Goal: Obtain resource: Download file/media

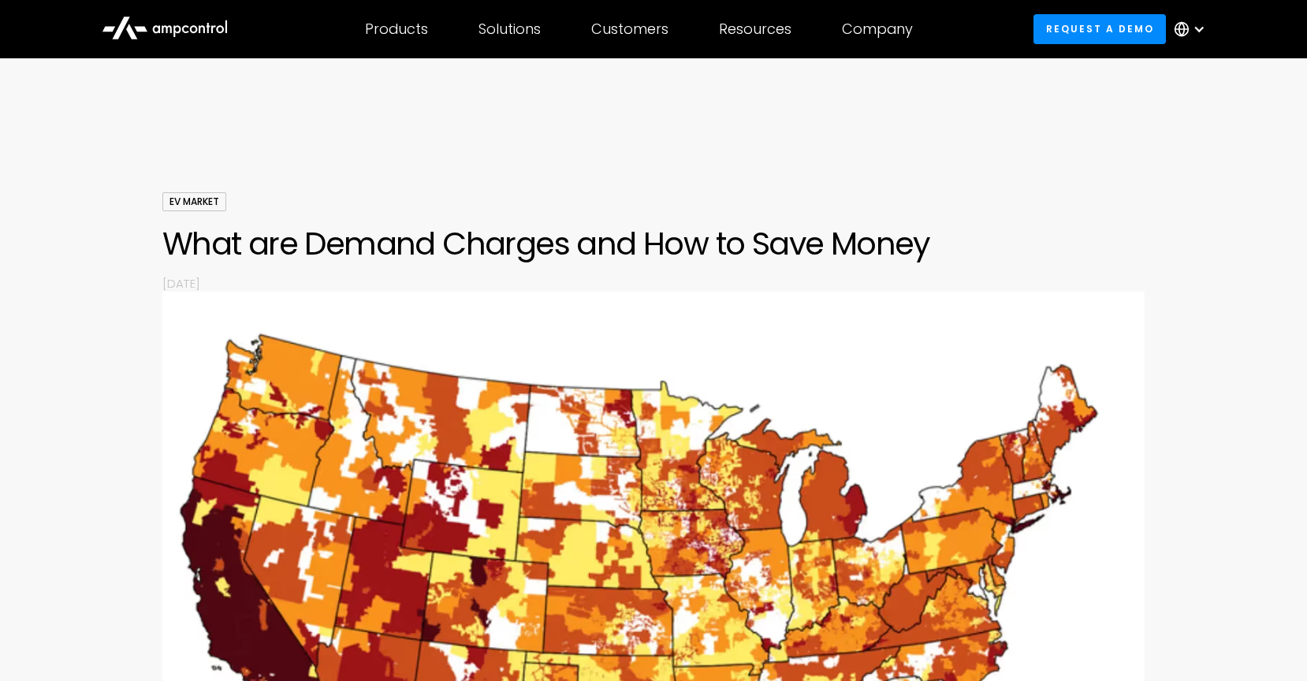
scroll to position [742, 0]
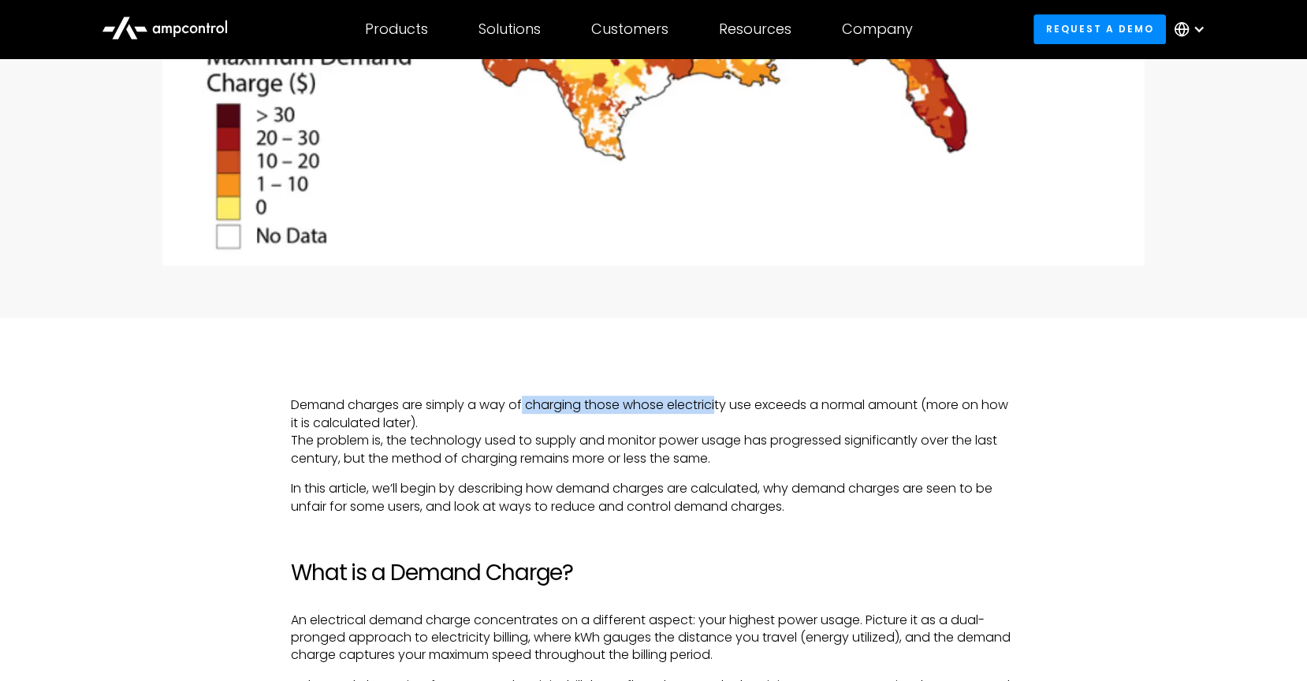
click at [719, 402] on p "Demand charges are simply a way of charging those whose electricity use exceeds…" at bounding box center [653, 431] width 725 height 71
click at [727, 422] on p "Demand charges are simply a way of charging those whose electricity use exceeds…" at bounding box center [653, 431] width 725 height 71
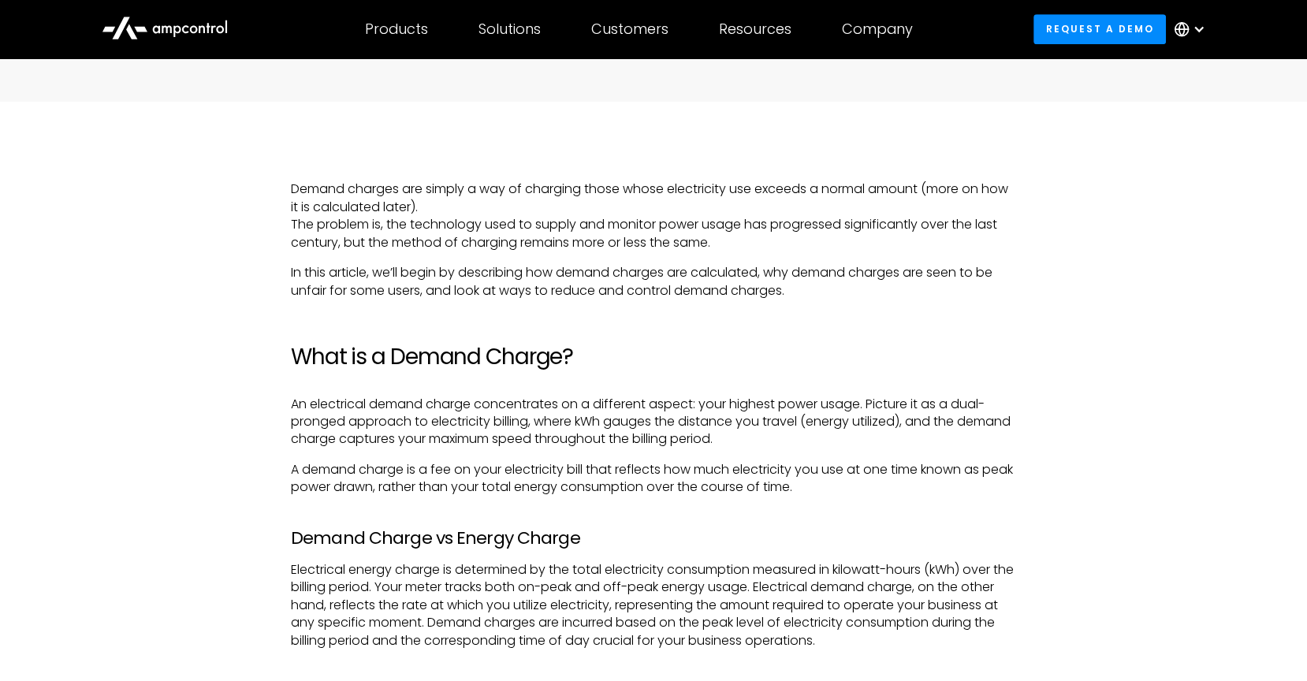
scroll to position [960, 0]
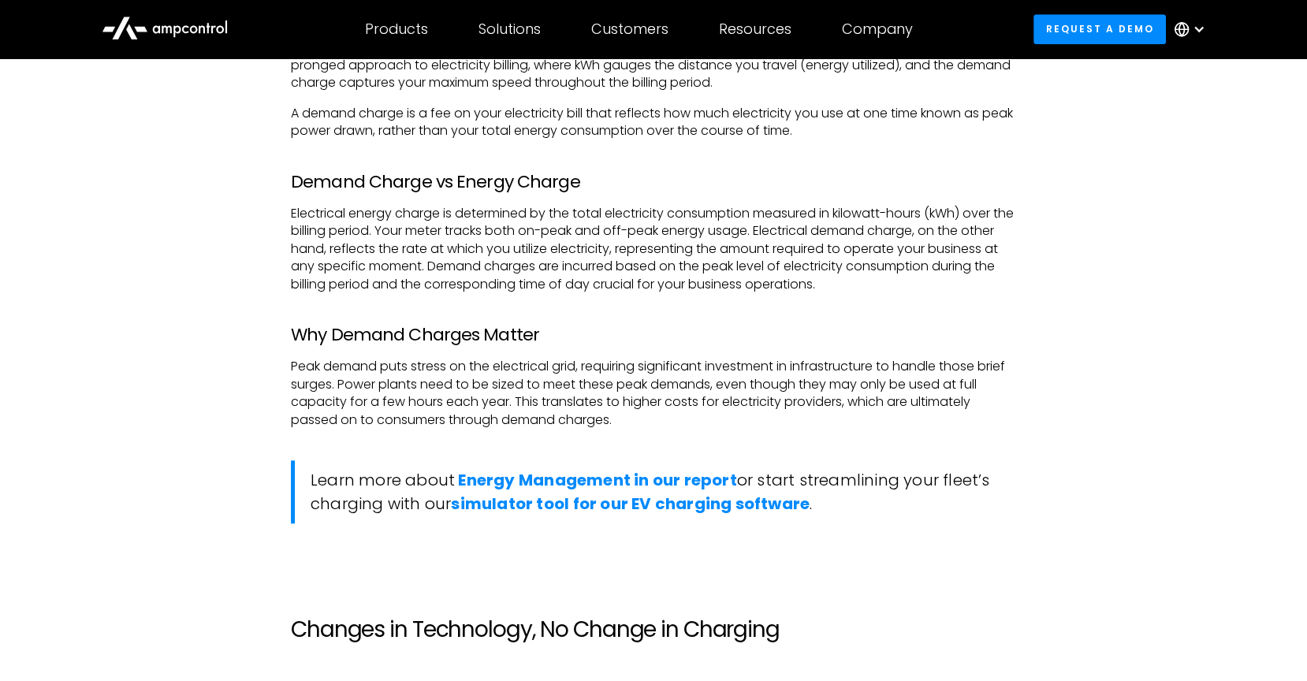
scroll to position [1326, 0]
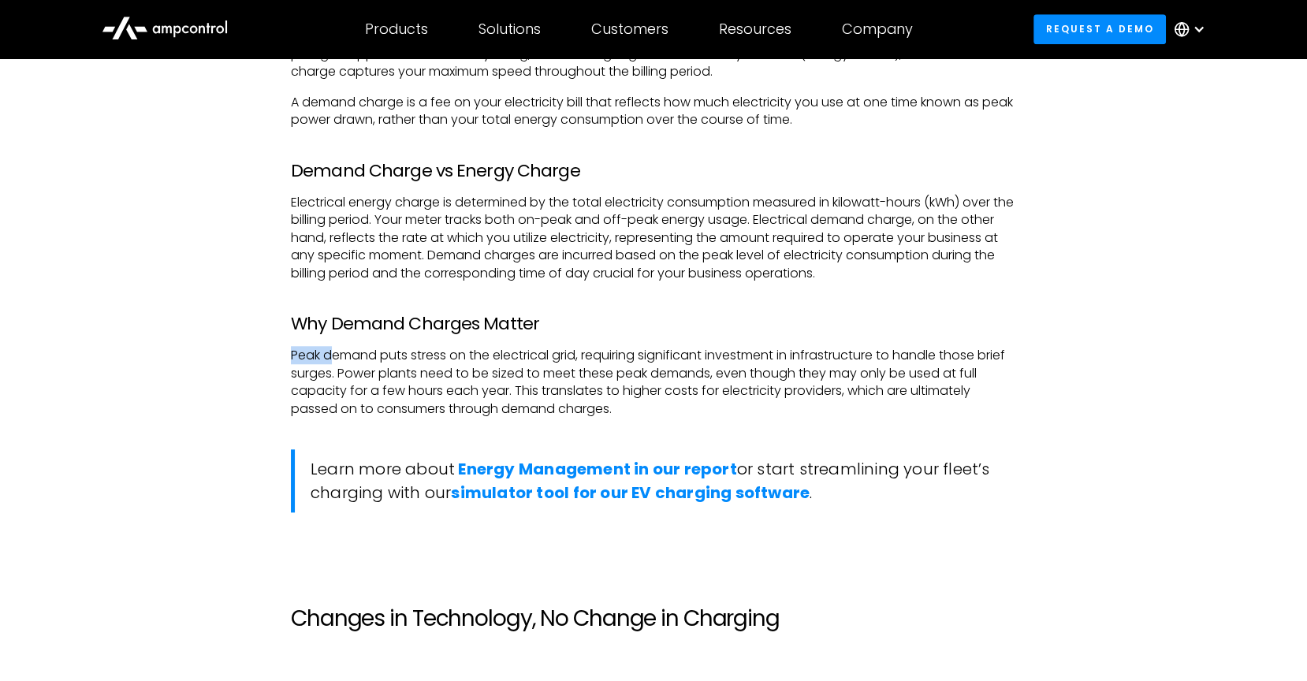
drag, startPoint x: 287, startPoint y: 355, endPoint x: 333, endPoint y: 355, distance: 46.5
click at [364, 355] on p "Peak demand puts stress on the electrical grid, requiring significant investmen…" at bounding box center [653, 382] width 725 height 71
drag, startPoint x: 309, startPoint y: 357, endPoint x: 609, endPoint y: 361, distance: 300.3
click at [609, 361] on p "Peak demand puts stress on the electrical grid, requiring significant investmen…" at bounding box center [653, 382] width 725 height 71
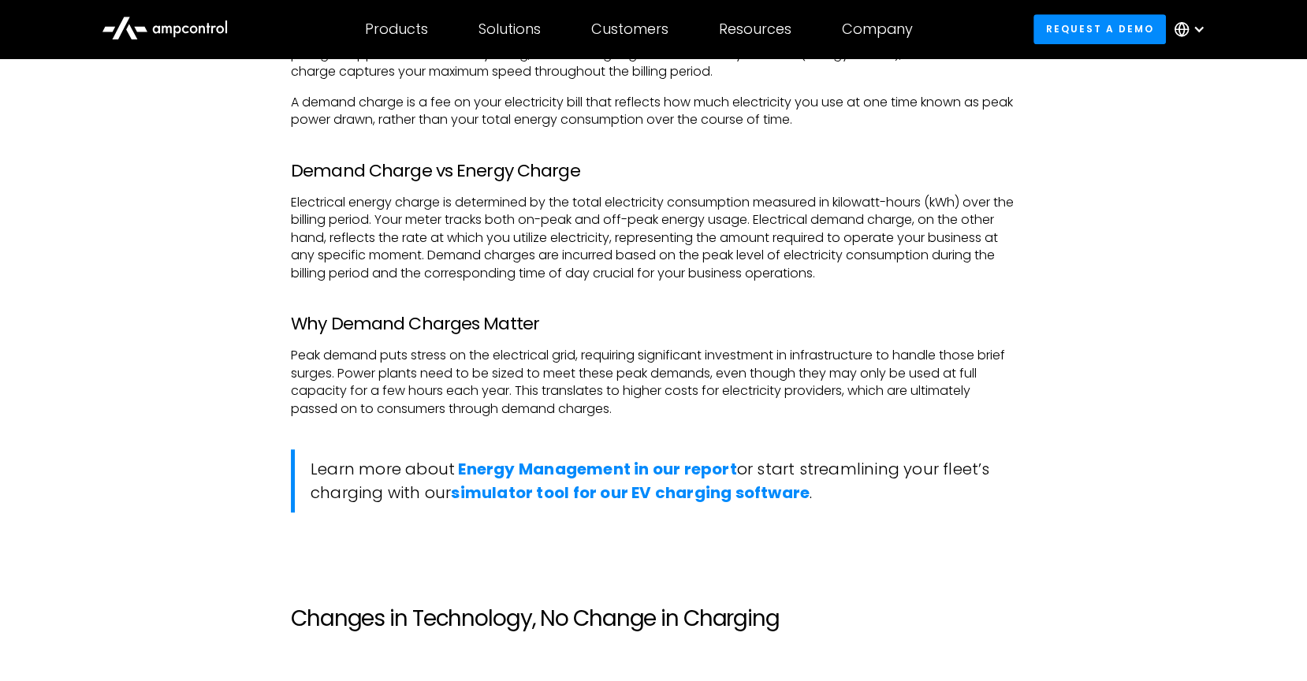
click at [396, 367] on p "Peak demand puts stress on the electrical grid, requiring significant investmen…" at bounding box center [653, 382] width 725 height 71
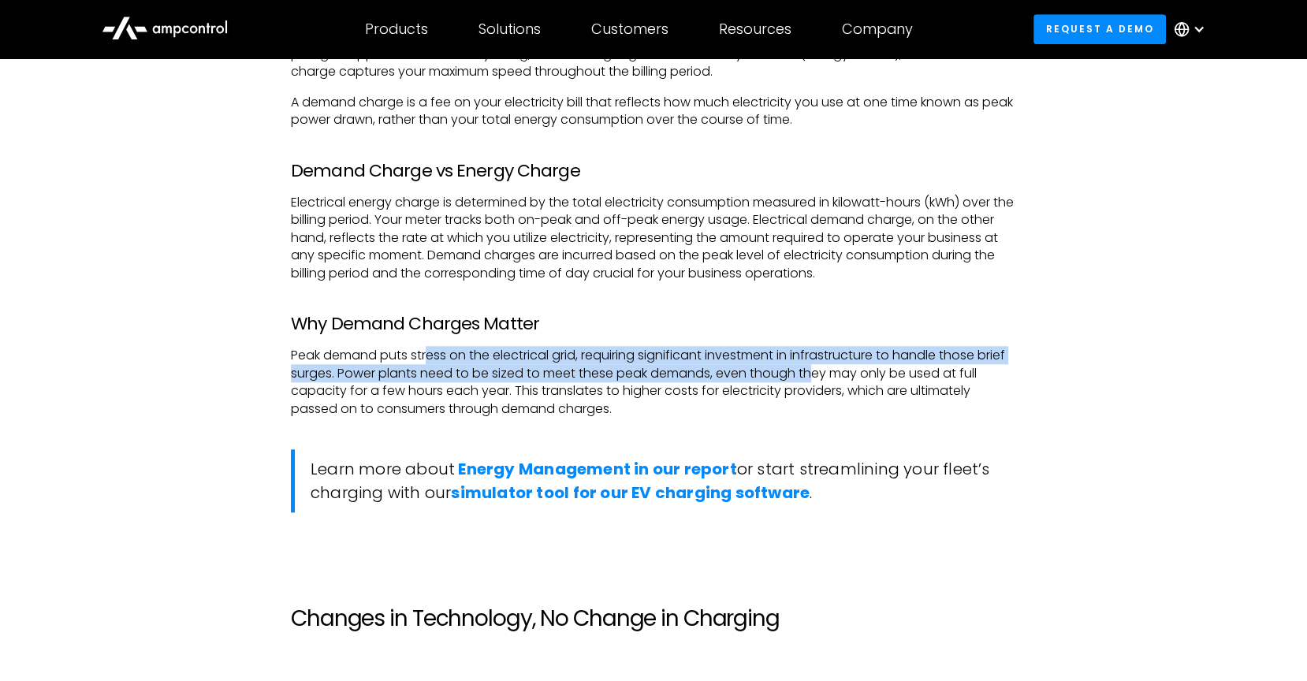
drag, startPoint x: 426, startPoint y: 359, endPoint x: 845, endPoint y: 372, distance: 419.5
click at [845, 372] on p "Peak demand puts stress on the electrical grid, requiring significant investmen…" at bounding box center [653, 382] width 725 height 71
click at [501, 372] on p "Peak demand puts stress on the electrical grid, requiring significant investmen…" at bounding box center [653, 382] width 725 height 71
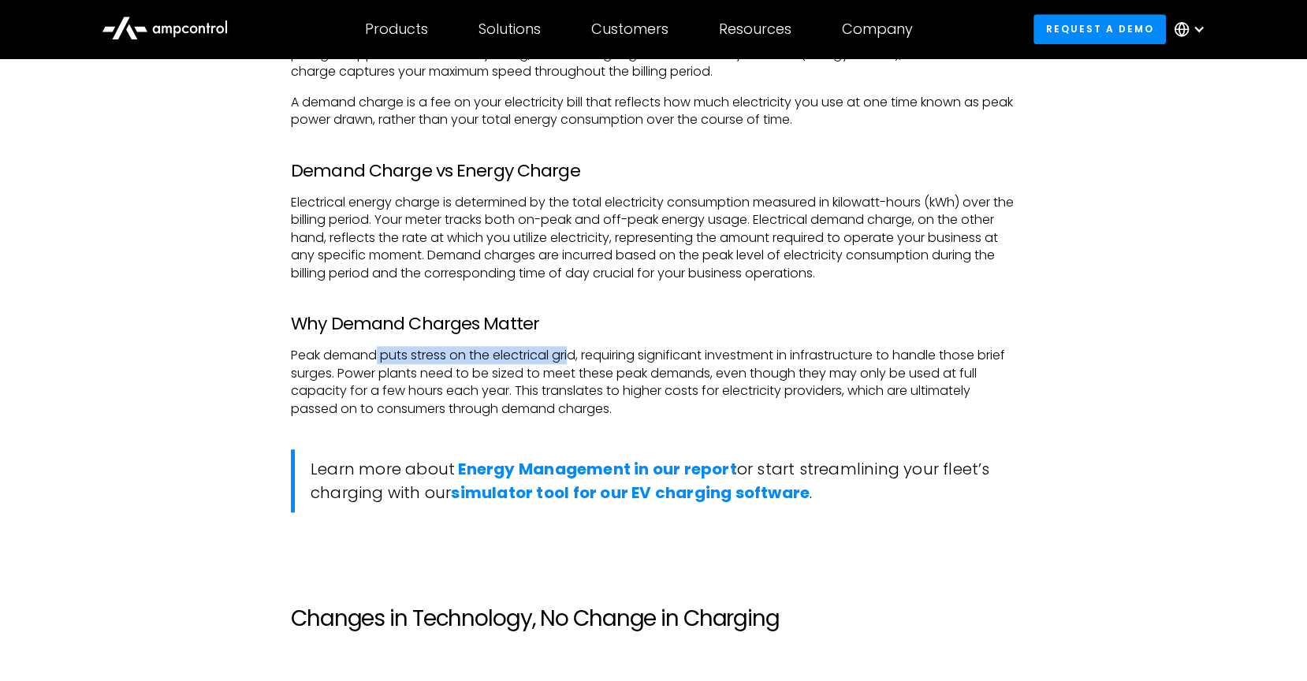
drag, startPoint x: 376, startPoint y: 355, endPoint x: 579, endPoint y: 352, distance: 202.6
click at [576, 352] on p "Peak demand puts stress on the electrical grid, requiring significant investmen…" at bounding box center [653, 382] width 725 height 71
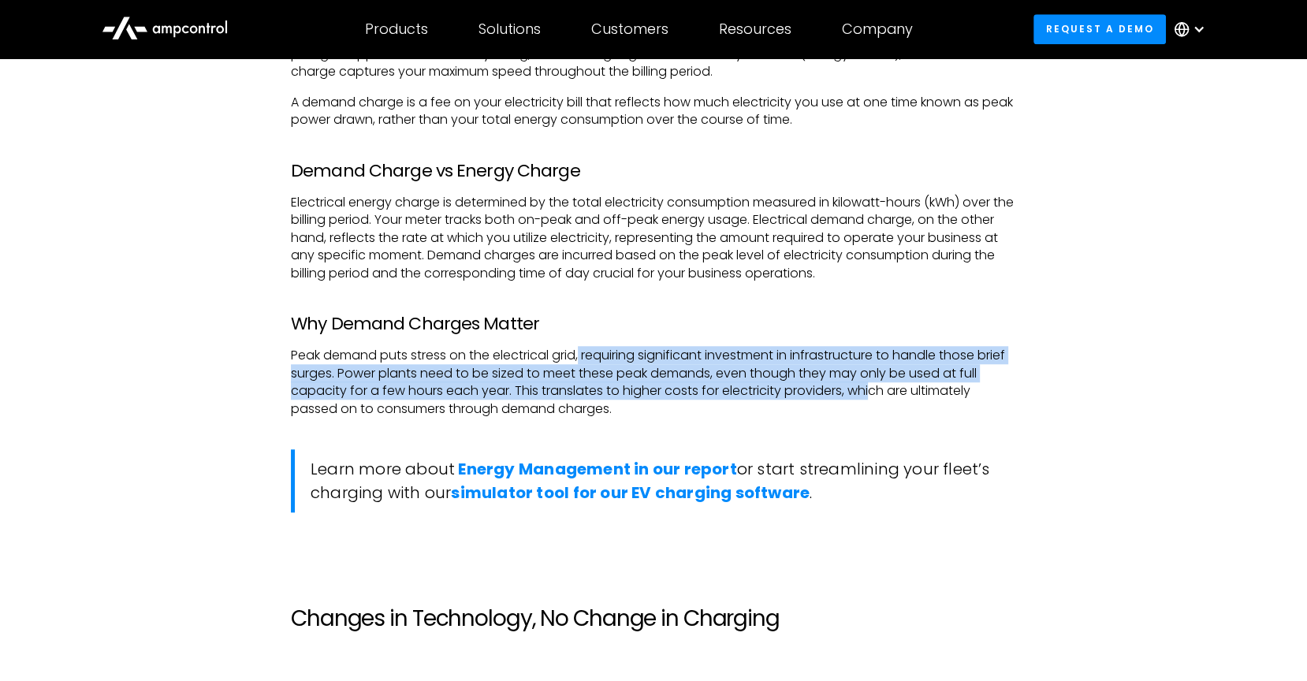
drag, startPoint x: 583, startPoint y: 352, endPoint x: 861, endPoint y: 396, distance: 281.1
click at [870, 397] on p "Peak demand puts stress on the electrical grid, requiring significant investmen…" at bounding box center [653, 382] width 725 height 71
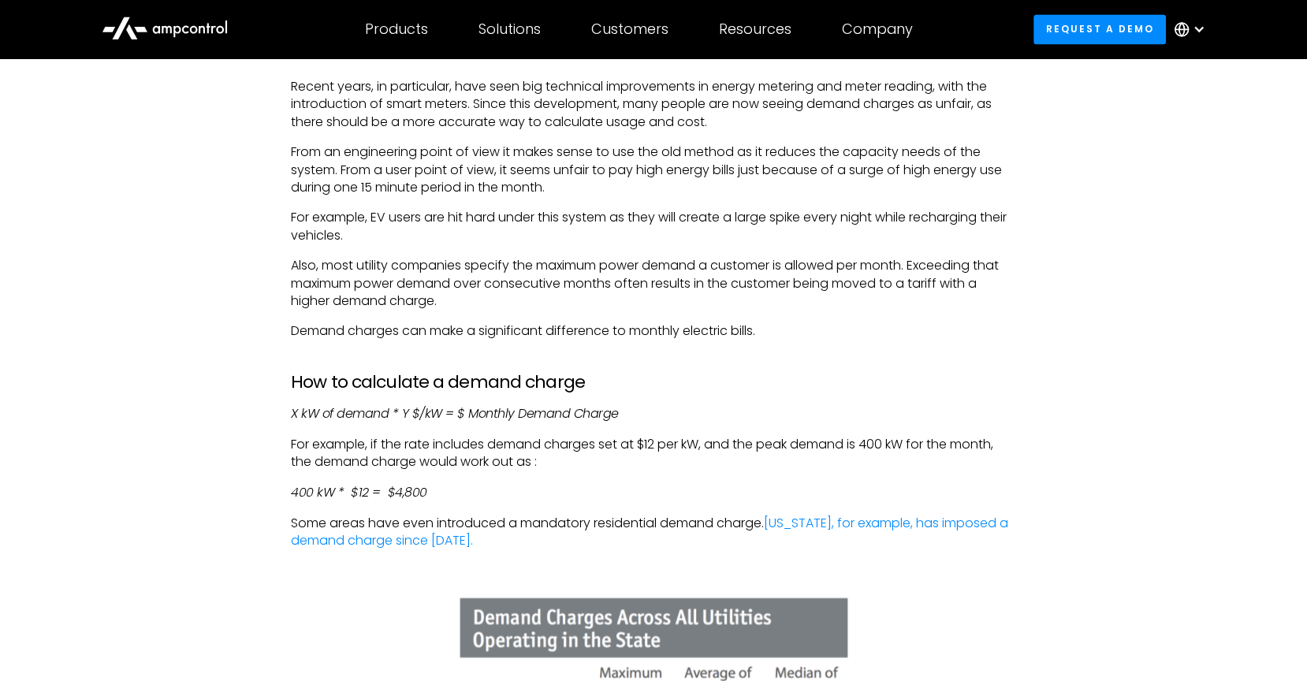
scroll to position [2438, 0]
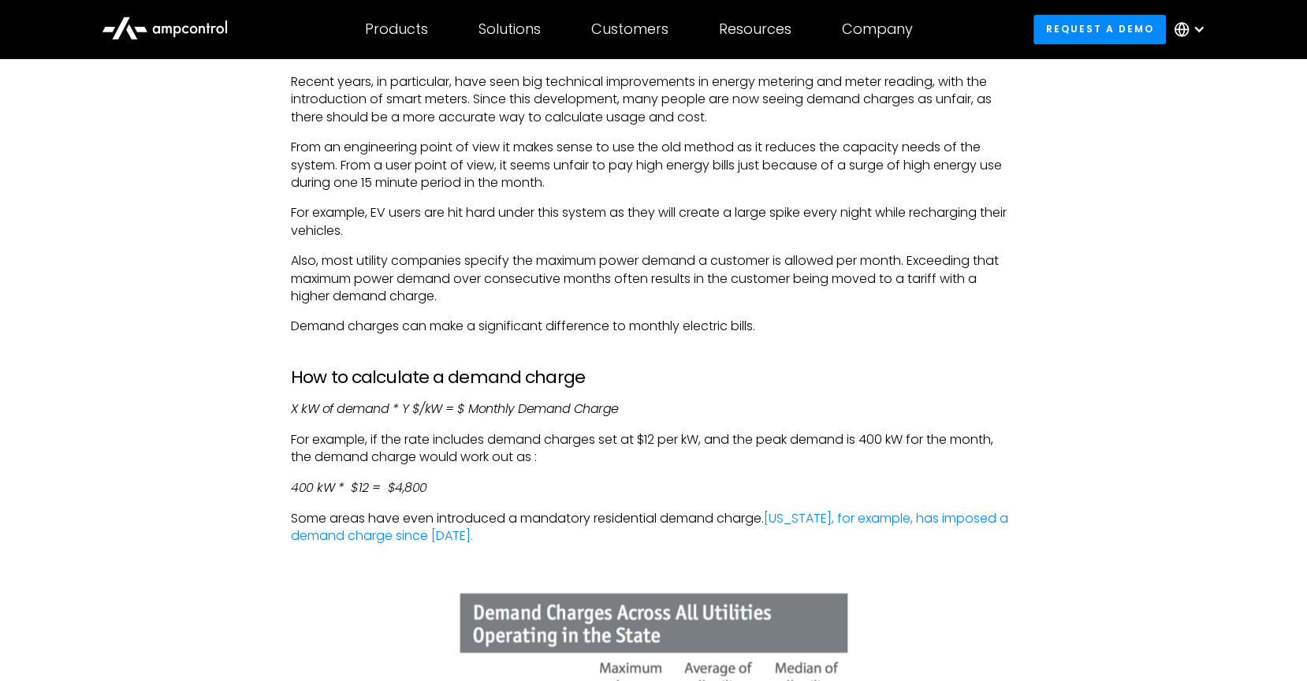
click at [534, 277] on p "Also, most utility companies specify the maximum power demand a customer is all…" at bounding box center [653, 278] width 725 height 53
drag, startPoint x: 549, startPoint y: 278, endPoint x: 755, endPoint y: 278, distance: 206.5
click at [730, 278] on p "Also, most utility companies specify the maximum power demand a customer is all…" at bounding box center [653, 278] width 725 height 53
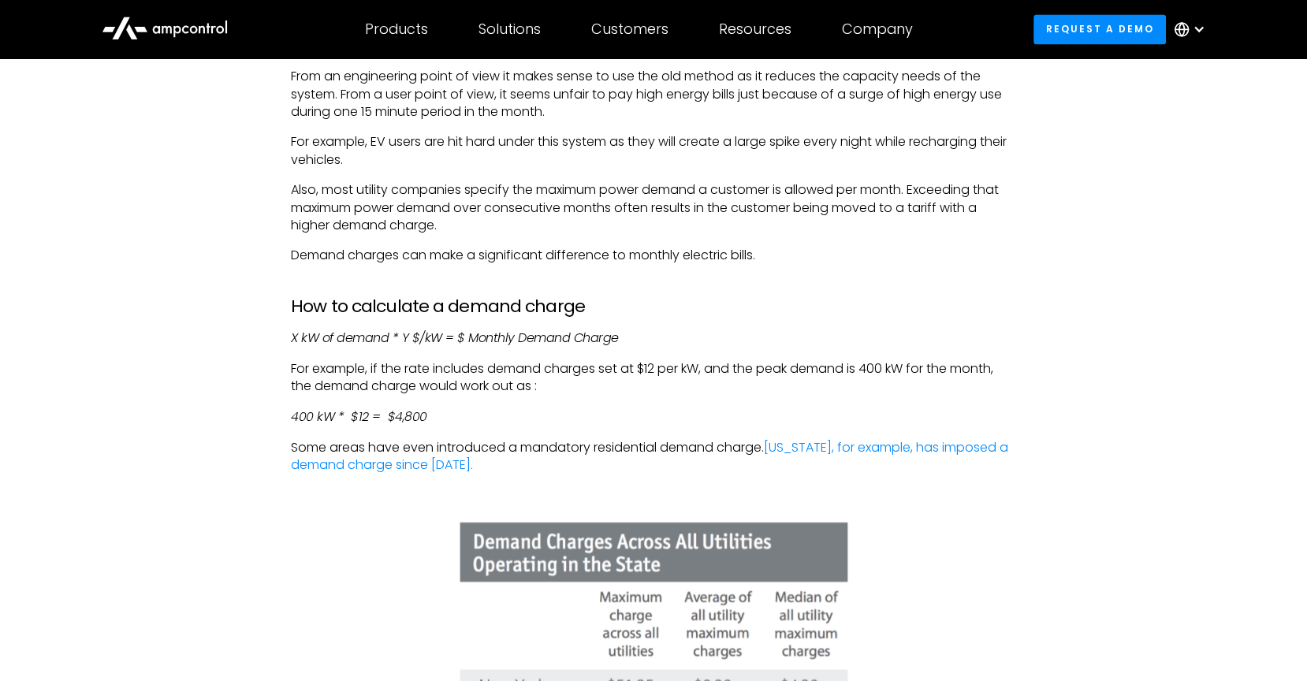
scroll to position [2521, 0]
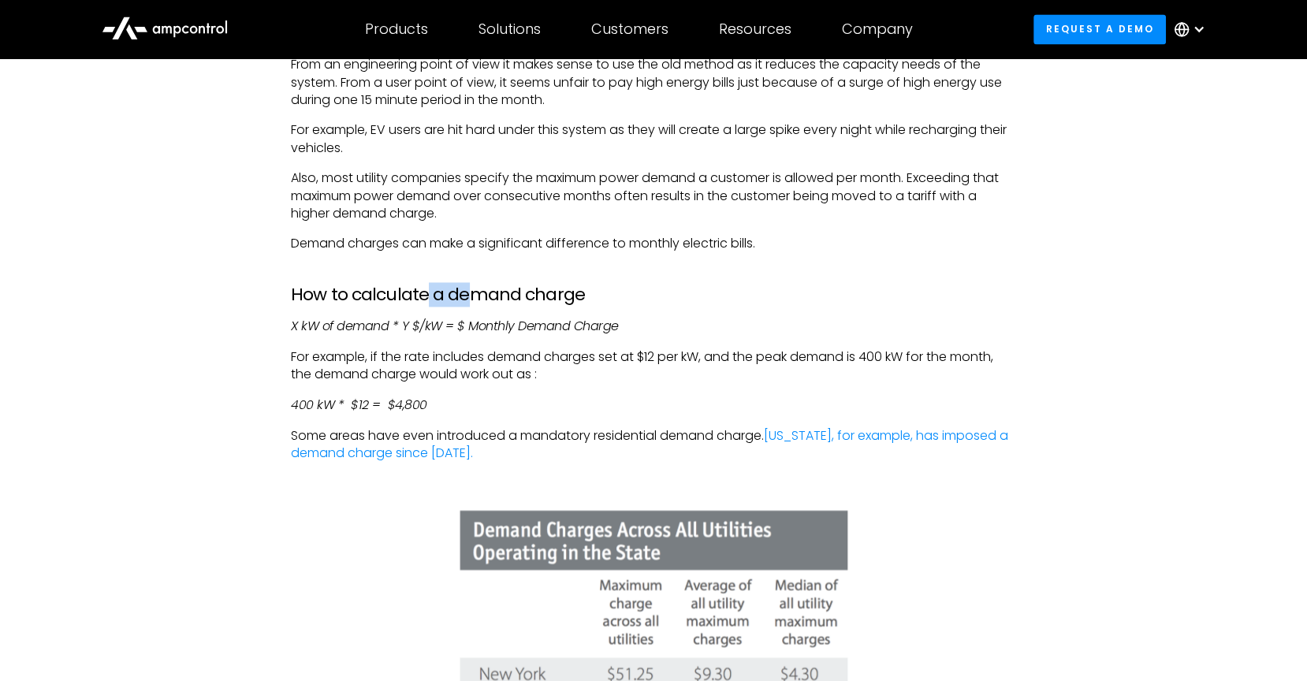
drag, startPoint x: 422, startPoint y: 296, endPoint x: 466, endPoint y: 296, distance: 43.4
click at [466, 296] on h3 "How to calculate a demand charge" at bounding box center [653, 295] width 725 height 20
drag, startPoint x: 332, startPoint y: 321, endPoint x: 380, endPoint y: 321, distance: 48.1
click at [380, 321] on em "X kW of demand * Y $/kW = $ Monthly Demand Charge" at bounding box center [455, 326] width 328 height 18
drag, startPoint x: 395, startPoint y: 321, endPoint x: 644, endPoint y: 322, distance: 249.1
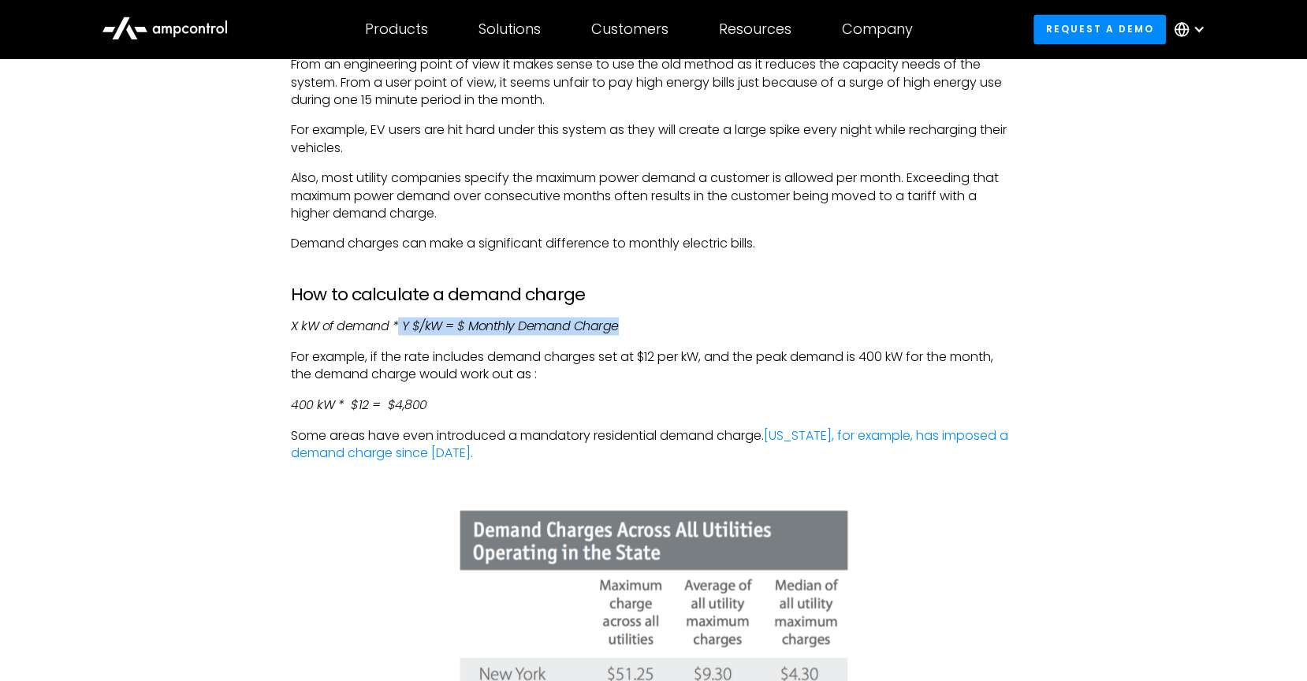
click at [644, 322] on p "X kW of demand * Y $/kW = $ Monthly Demand Charge" at bounding box center [653, 326] width 725 height 17
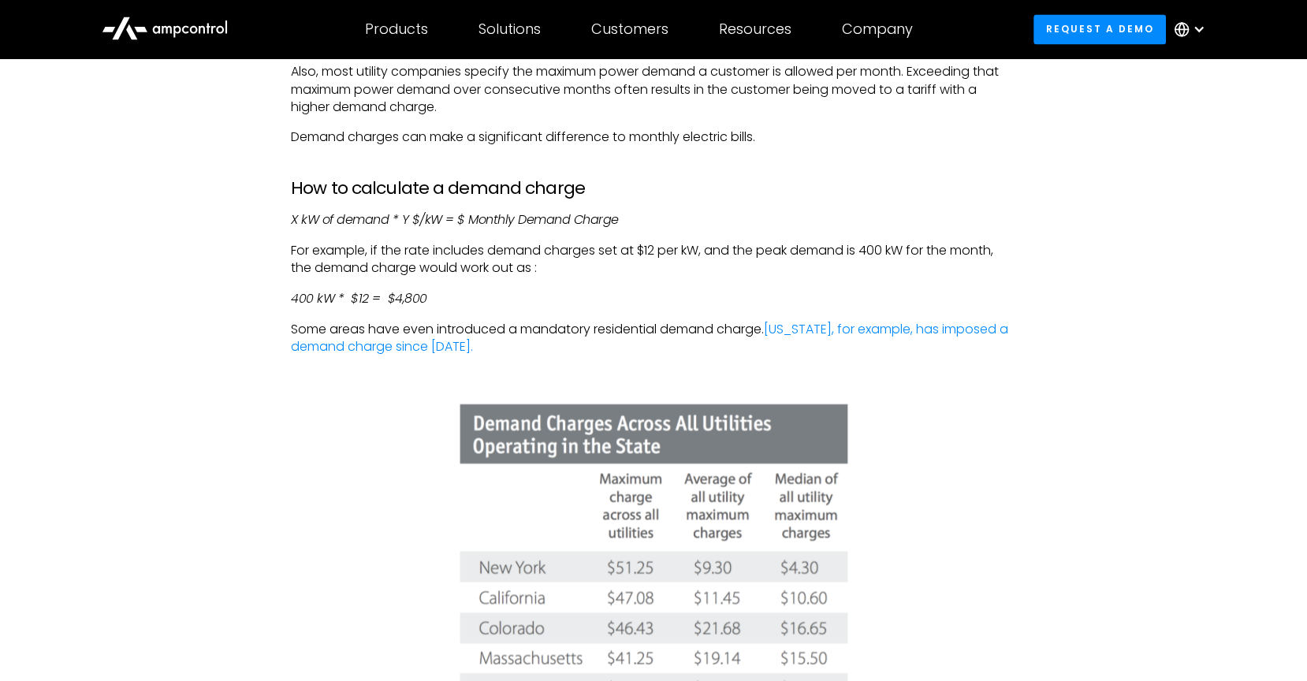
scroll to position [2628, 0]
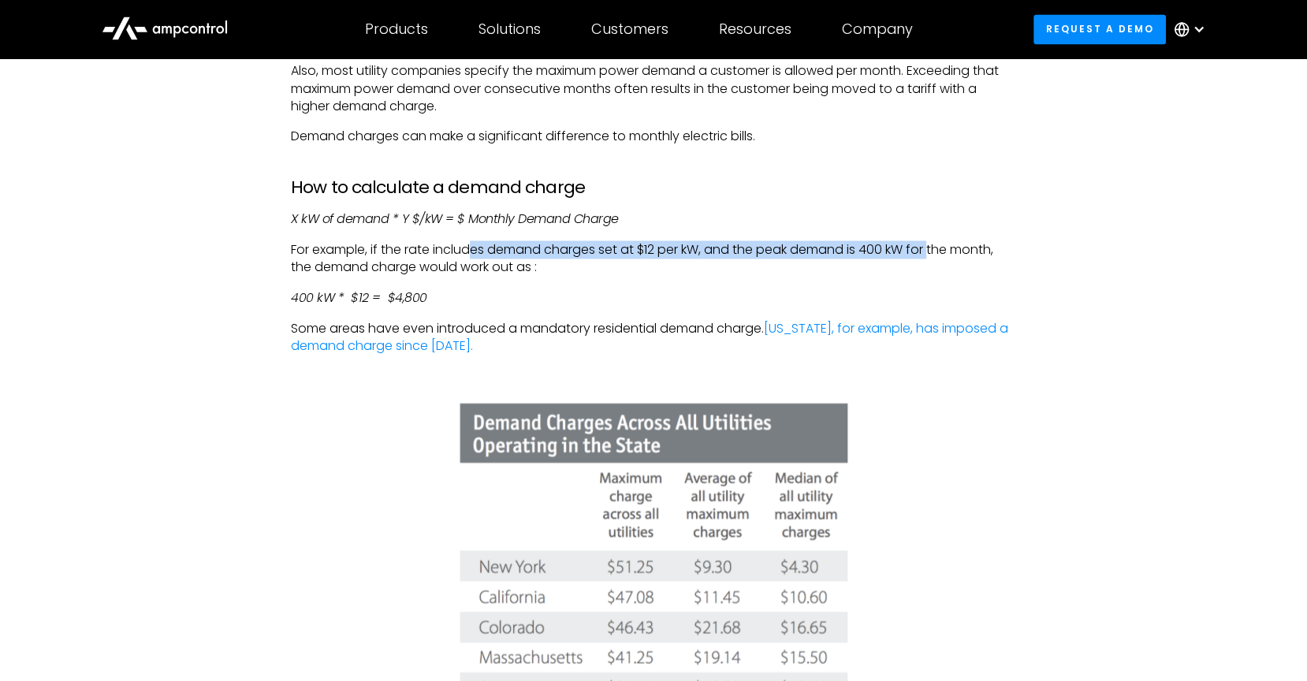
drag, startPoint x: 474, startPoint y: 252, endPoint x: 939, endPoint y: 251, distance: 464.2
click at [939, 251] on p "For example, if the rate includes demand charges set at $12 per kW, and the pea…" at bounding box center [653, 258] width 725 height 35
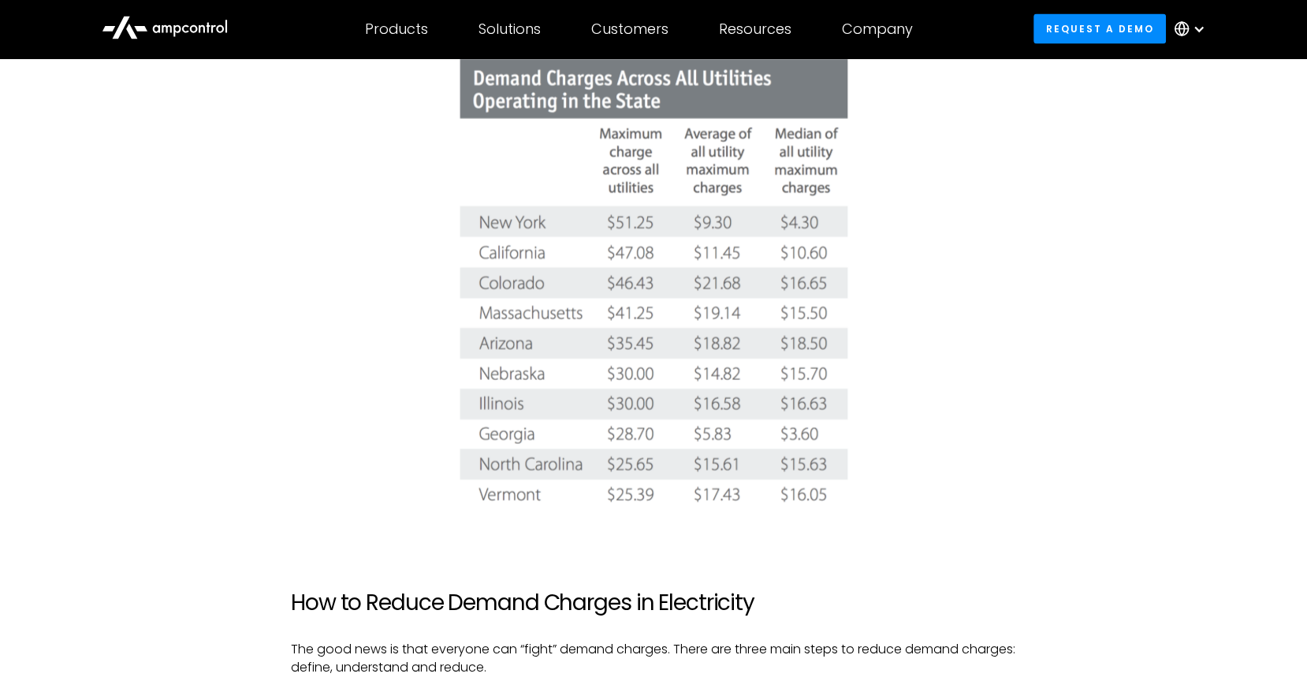
scroll to position [2969, 0]
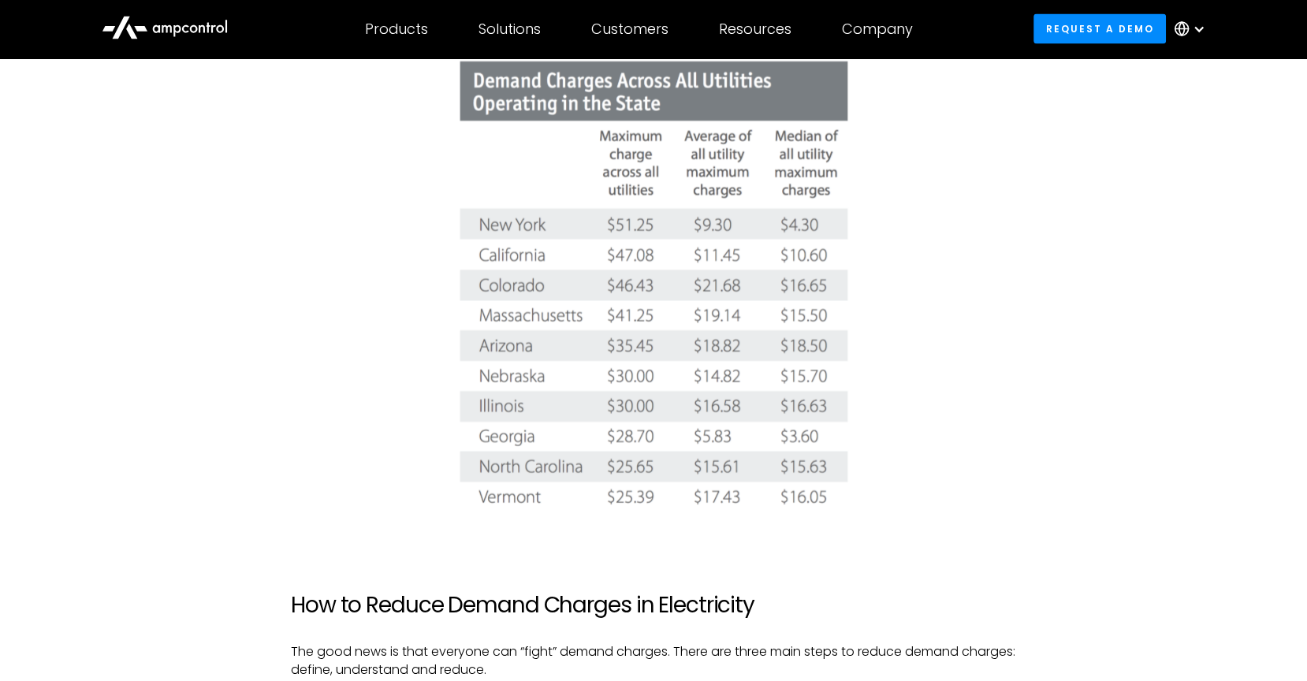
click at [791, 139] on img at bounding box center [654, 287] width 396 height 459
click at [809, 156] on img at bounding box center [654, 287] width 396 height 459
click at [807, 166] on img at bounding box center [654, 287] width 396 height 459
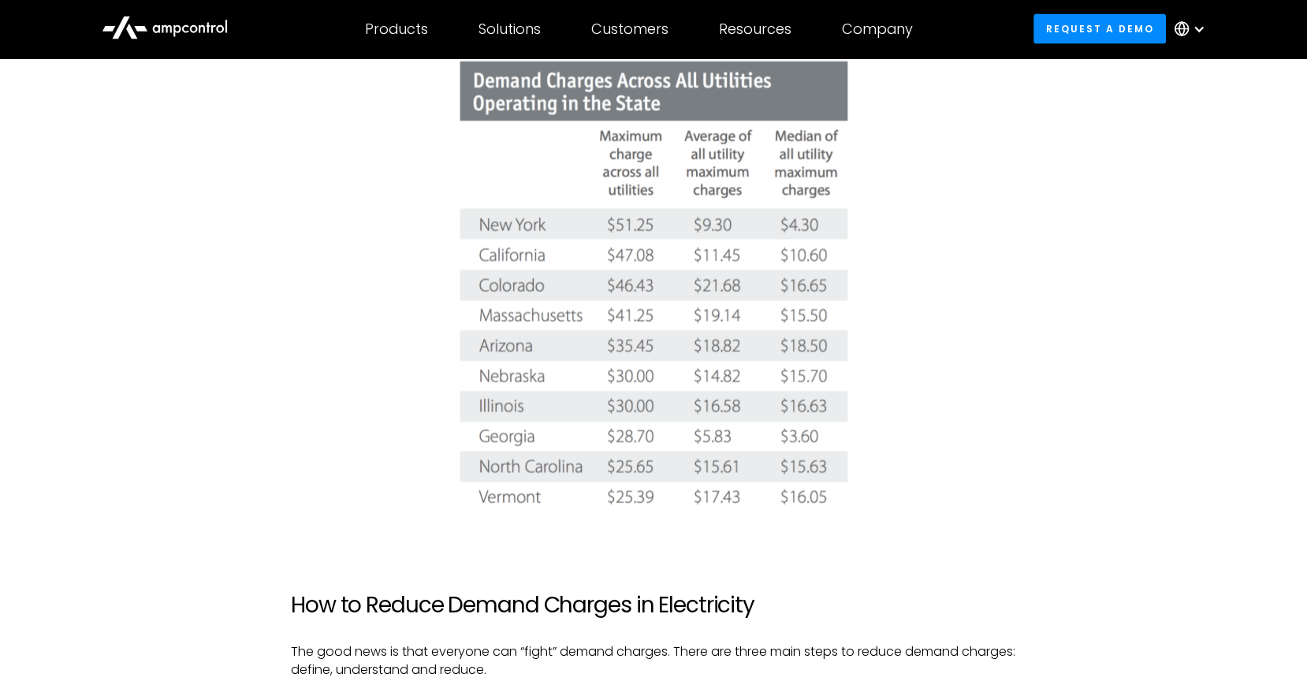
click at [807, 166] on img at bounding box center [654, 287] width 396 height 459
click at [807, 181] on img at bounding box center [654, 287] width 396 height 459
click at [800, 210] on img at bounding box center [654, 287] width 396 height 459
click at [800, 255] on img at bounding box center [654, 287] width 396 height 459
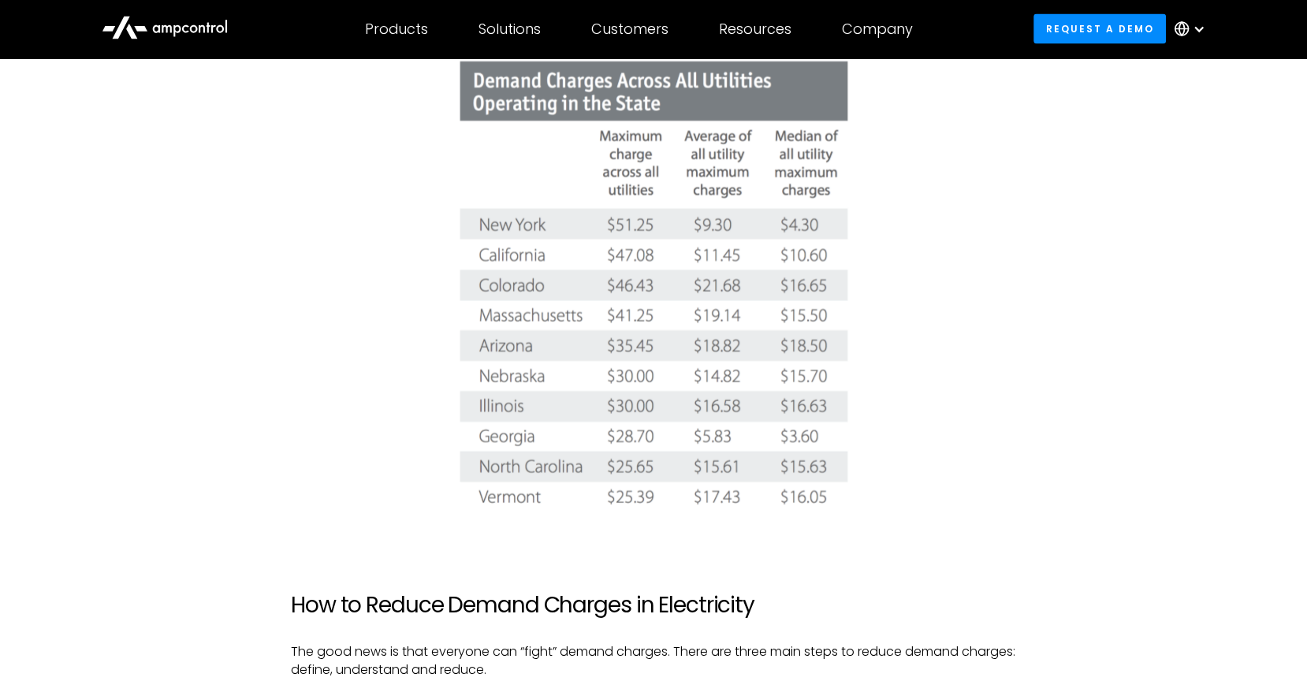
click at [802, 274] on img at bounding box center [654, 287] width 396 height 459
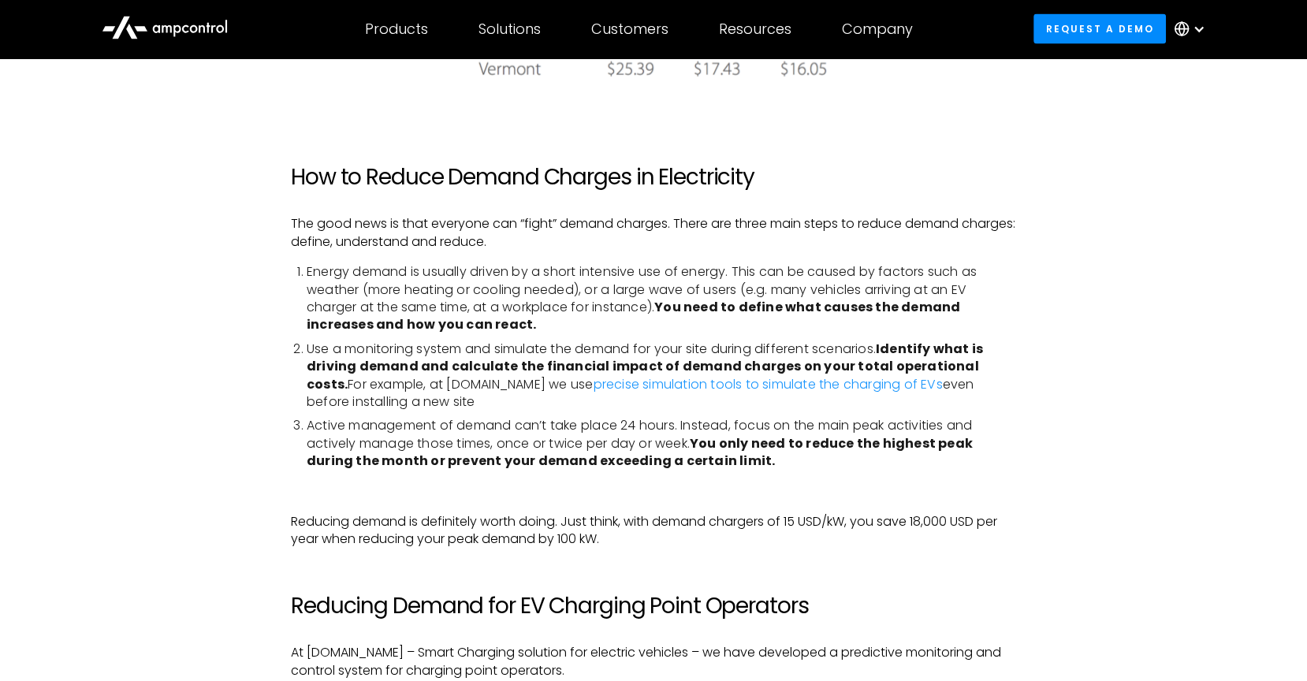
scroll to position [3399, 0]
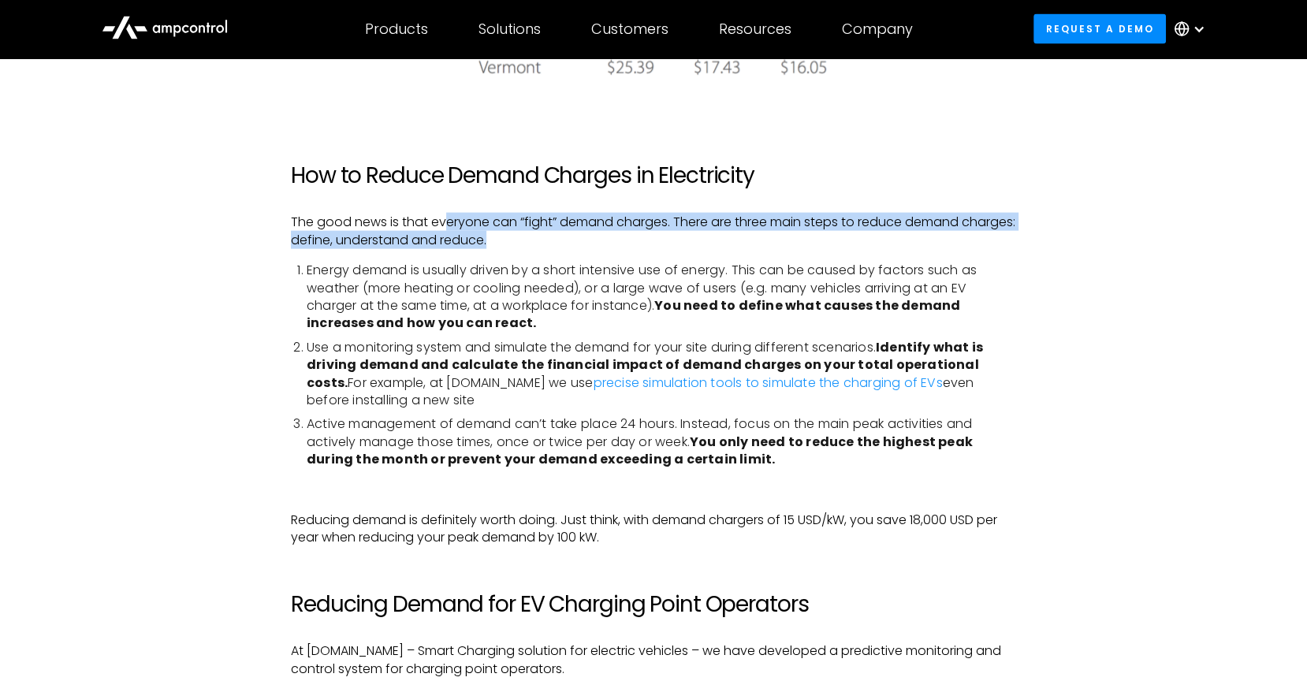
drag, startPoint x: 445, startPoint y: 224, endPoint x: 794, endPoint y: 236, distance: 349.4
click at [794, 236] on p "The good news is that everyone can “fight” demand charges. There are three main…" at bounding box center [653, 231] width 725 height 35
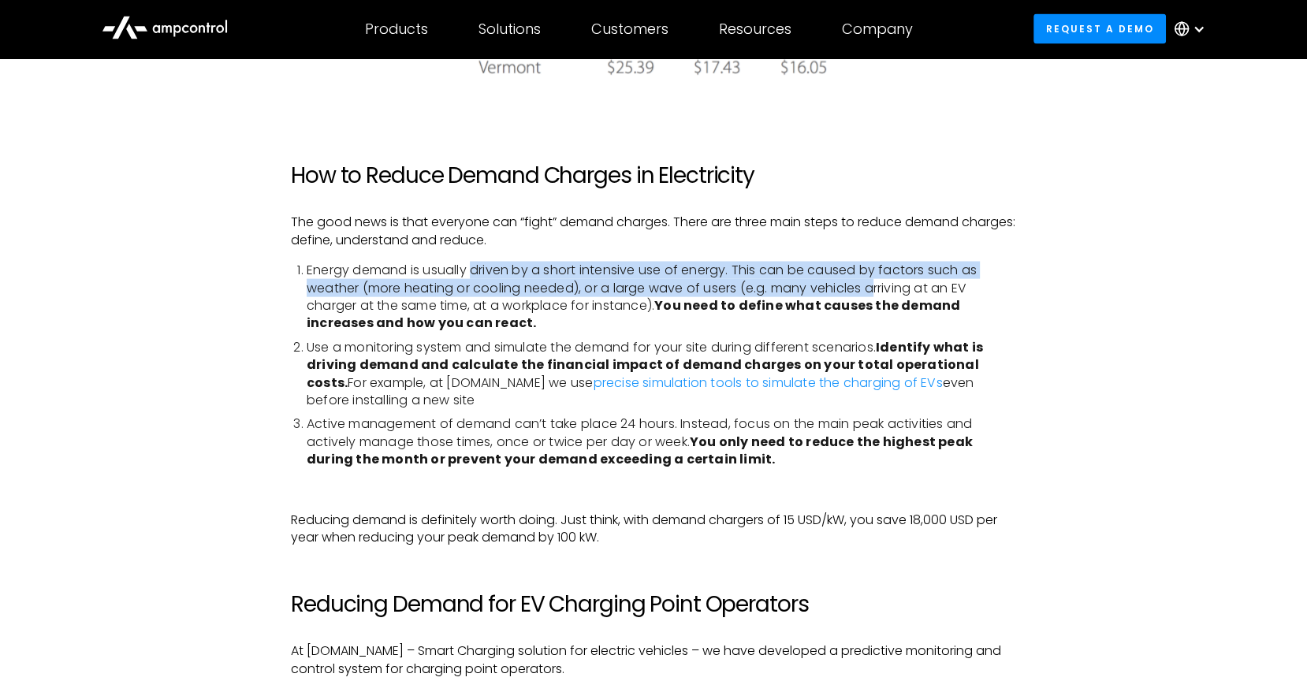
drag, startPoint x: 477, startPoint y: 266, endPoint x: 878, endPoint y: 292, distance: 402.0
click at [878, 292] on li "Energy demand is usually driven by a short intensive use of energy. This can be…" at bounding box center [661, 297] width 709 height 71
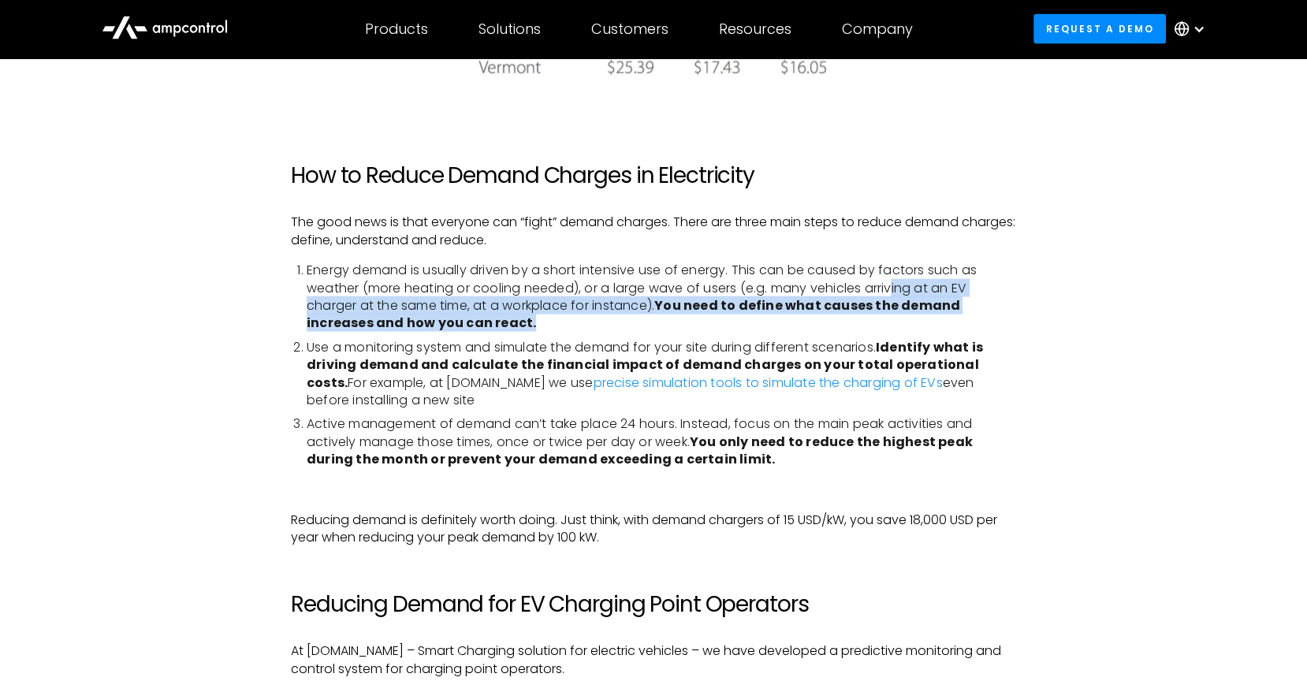
drag, startPoint x: 899, startPoint y: 292, endPoint x: 953, endPoint y: 322, distance: 62.1
click at [957, 320] on li "Energy demand is usually driven by a short intensive use of energy. This can be…" at bounding box center [661, 297] width 709 height 71
click at [715, 307] on strong "You need to define what causes the demand increases and how you can react." at bounding box center [633, 313] width 653 height 35
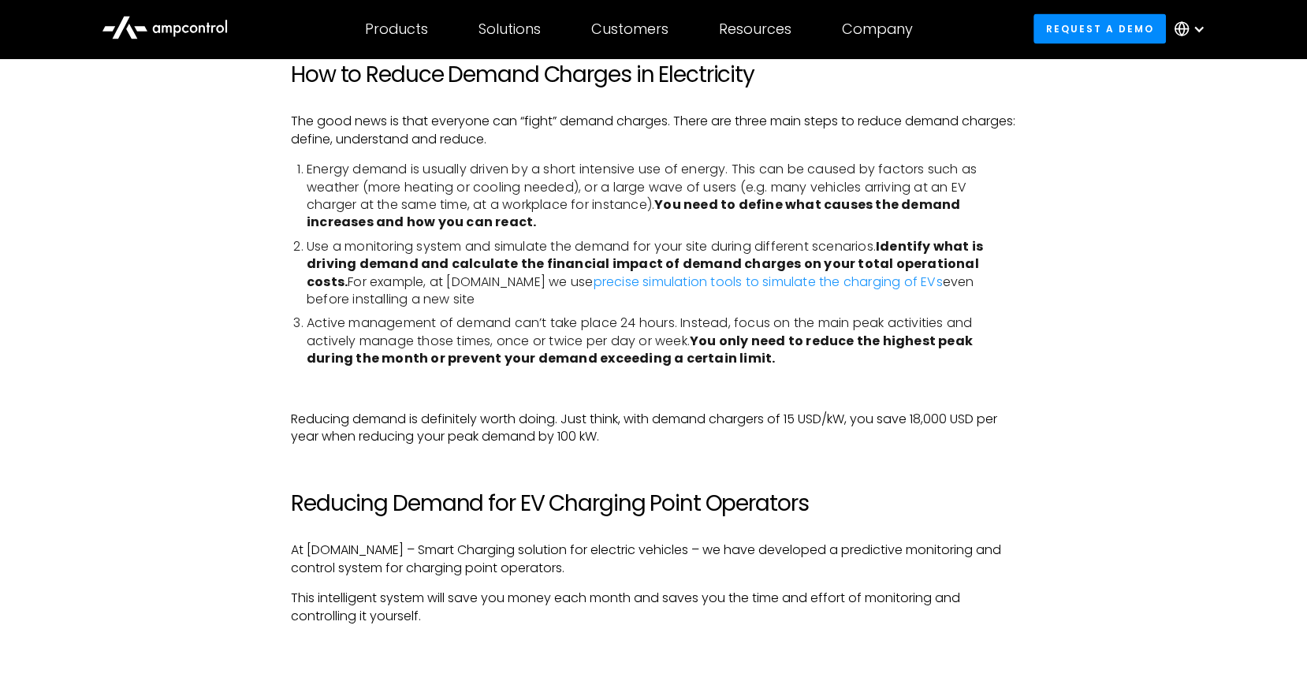
scroll to position [3500, 0]
drag, startPoint x: 387, startPoint y: 283, endPoint x: 476, endPoint y: 281, distance: 89.1
click at [476, 281] on li "‍ Use a monitoring system and simulate the demand for your site during differen…" at bounding box center [661, 272] width 709 height 71
copy li "ampcontrol.io"
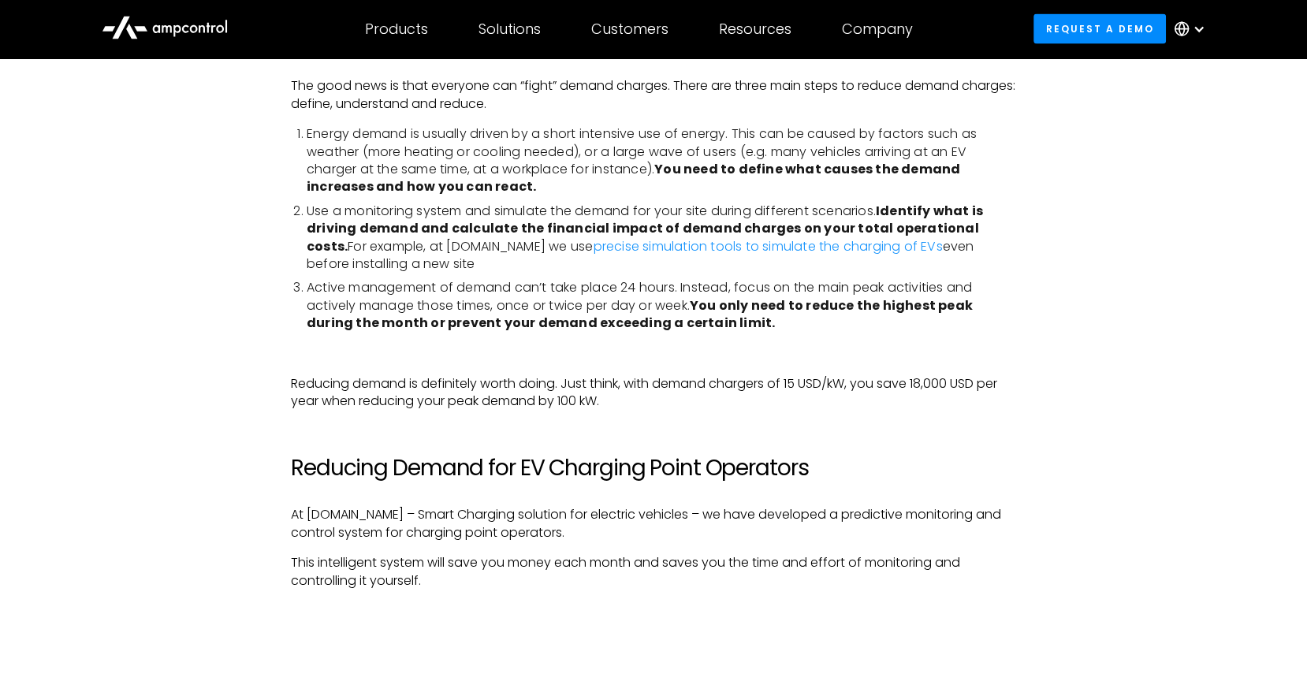
scroll to position [3548, 0]
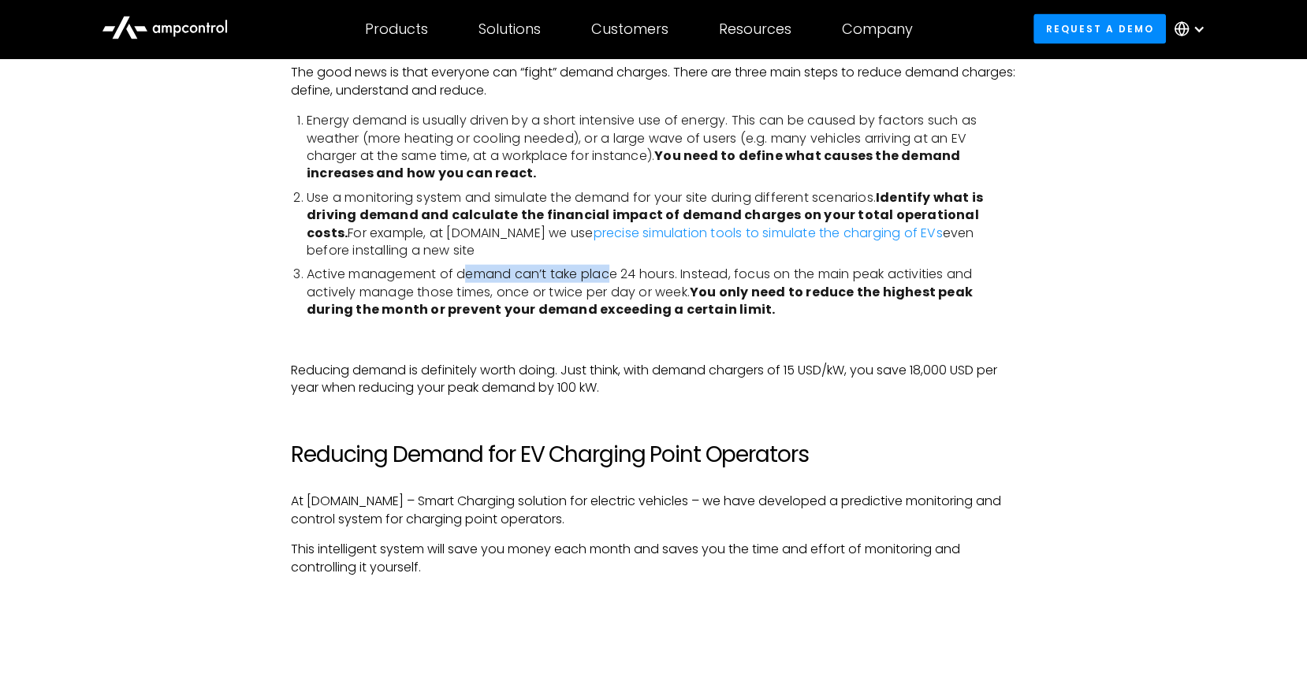
drag, startPoint x: 470, startPoint y: 277, endPoint x: 609, endPoint y: 281, distance: 139.6
click at [609, 281] on li "Active management of demand can’t take place 24 hours. Instead, focus on the ma…" at bounding box center [661, 292] width 709 height 53
click at [575, 367] on p "Reducing demand is definitely worth doing. Just think, with demand chargers of …" at bounding box center [653, 379] width 725 height 35
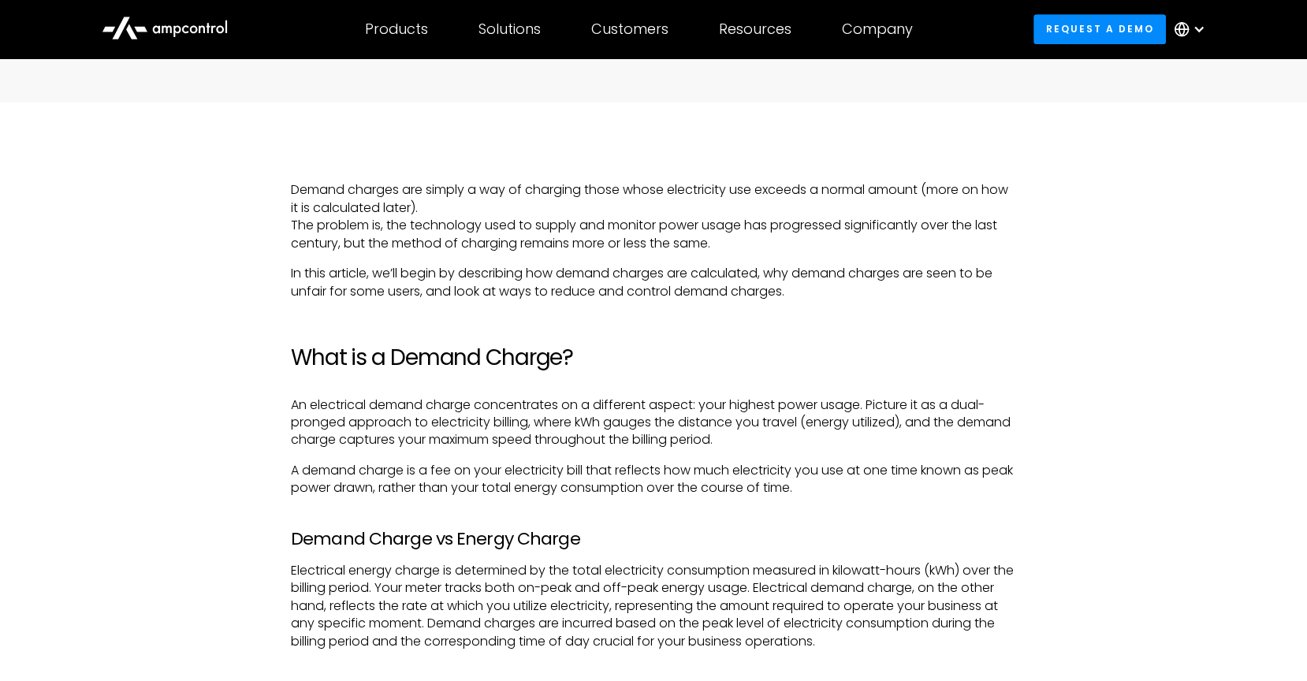
scroll to position [940, 0]
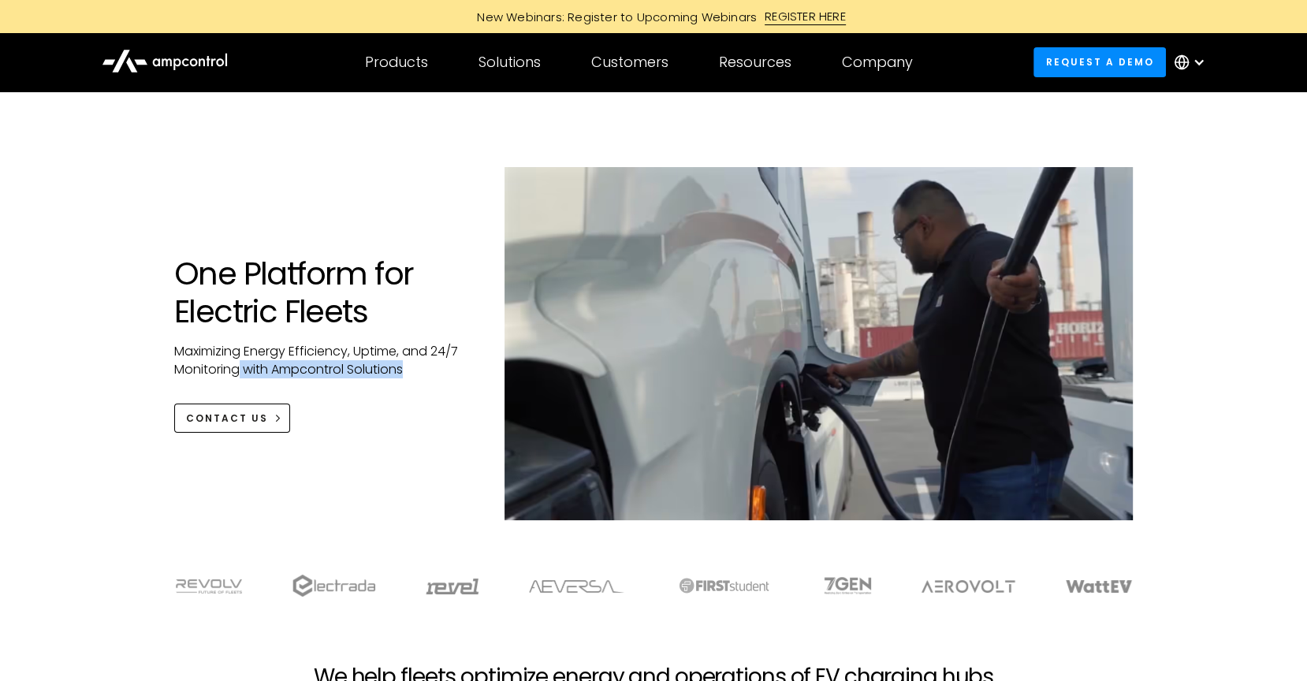
drag, startPoint x: 242, startPoint y: 374, endPoint x: 426, endPoint y: 378, distance: 183.7
click at [430, 378] on p "Maximizing Energy Efficiency, Uptime, and 24/7 Monitoring with Ampcontrol Solut…" at bounding box center [323, 360] width 299 height 35
click at [393, 454] on div "One Platform for Electric Fleets Maximizing Energy Efficiency, Uptime, and 24/7…" at bounding box center [653, 359] width 990 height 385
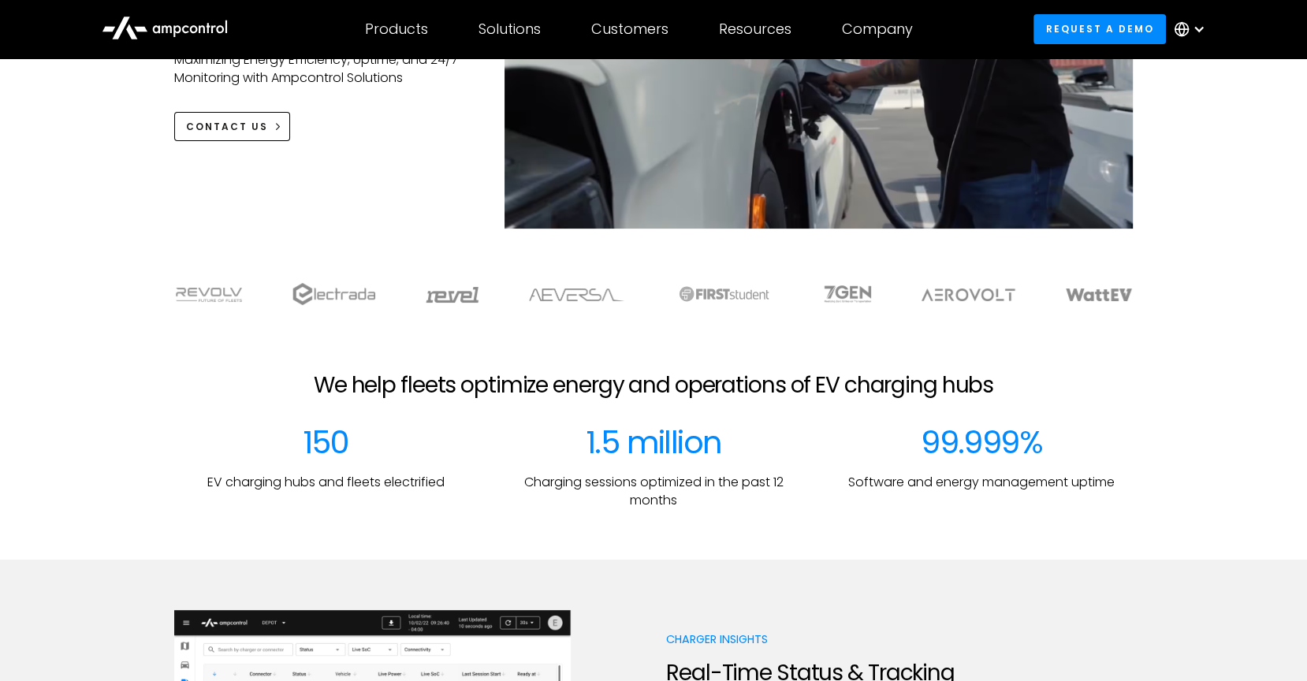
scroll to position [336, 0]
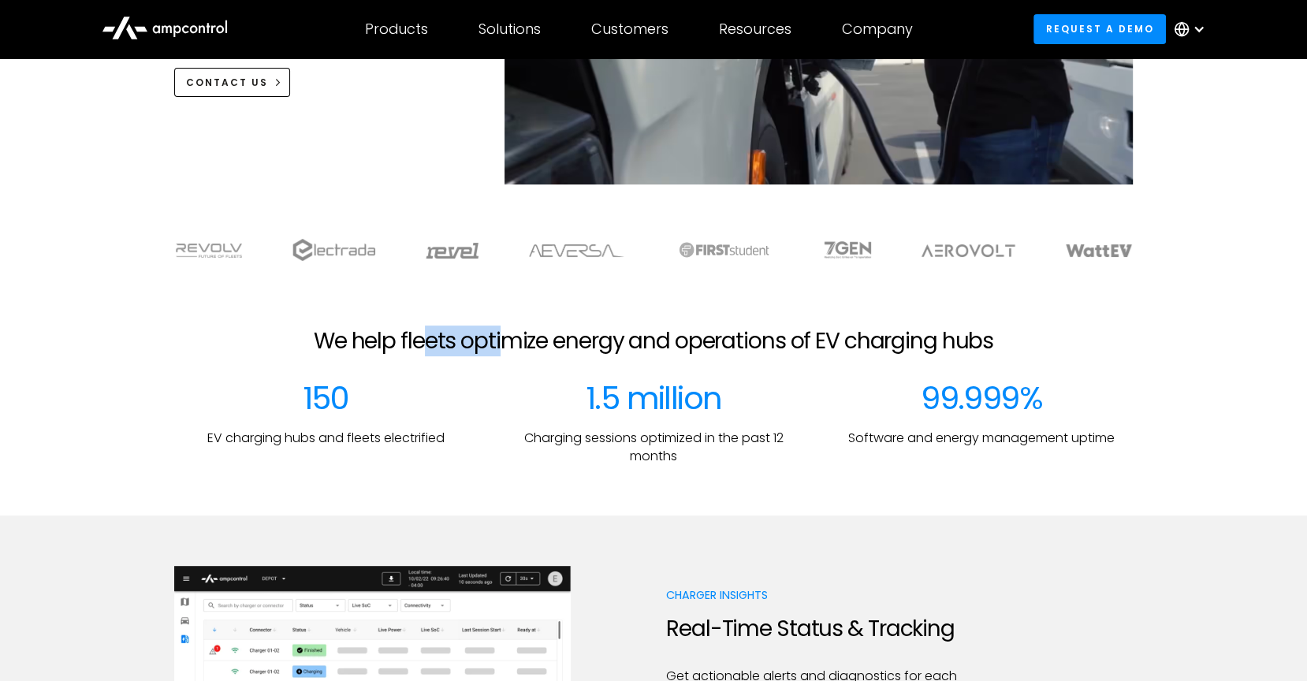
drag, startPoint x: 436, startPoint y: 343, endPoint x: 498, endPoint y: 344, distance: 62.3
click at [498, 344] on h2 "We help fleets optimize energy and operations of EV charging hubs" at bounding box center [653, 341] width 679 height 27
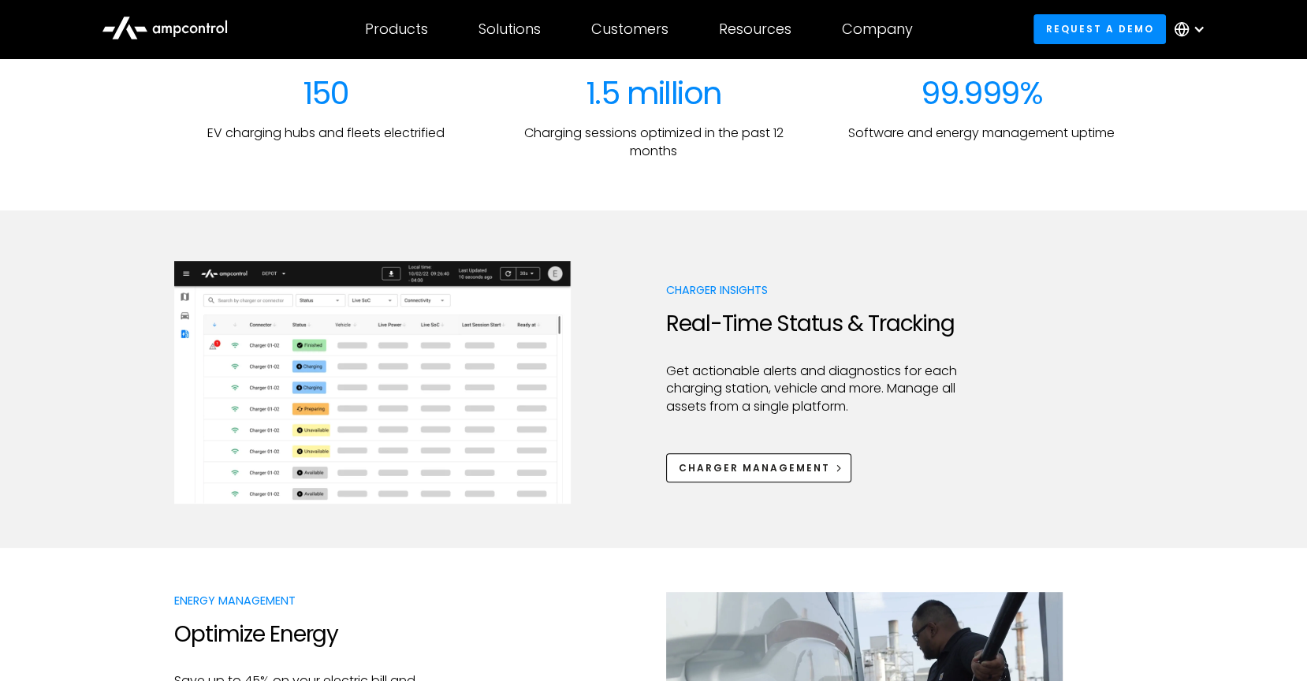
scroll to position [657, 0]
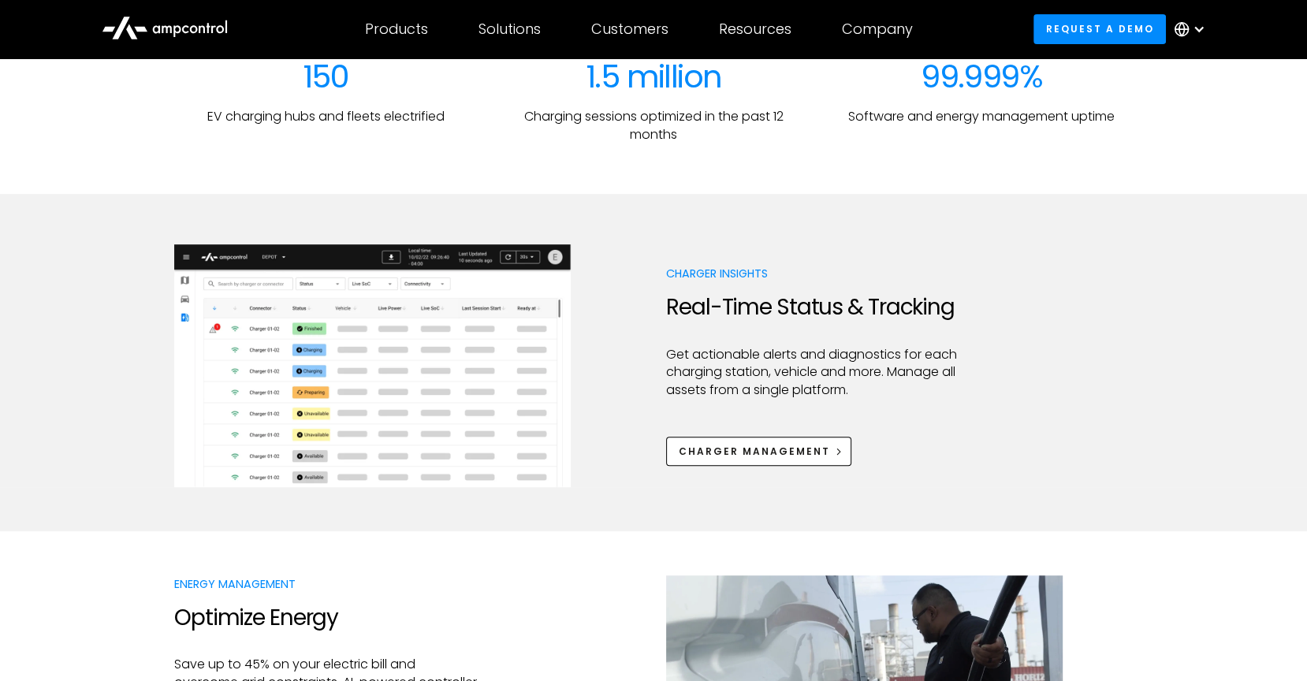
click at [397, 408] on img at bounding box center [372, 365] width 396 height 243
click at [462, 395] on img at bounding box center [372, 365] width 396 height 243
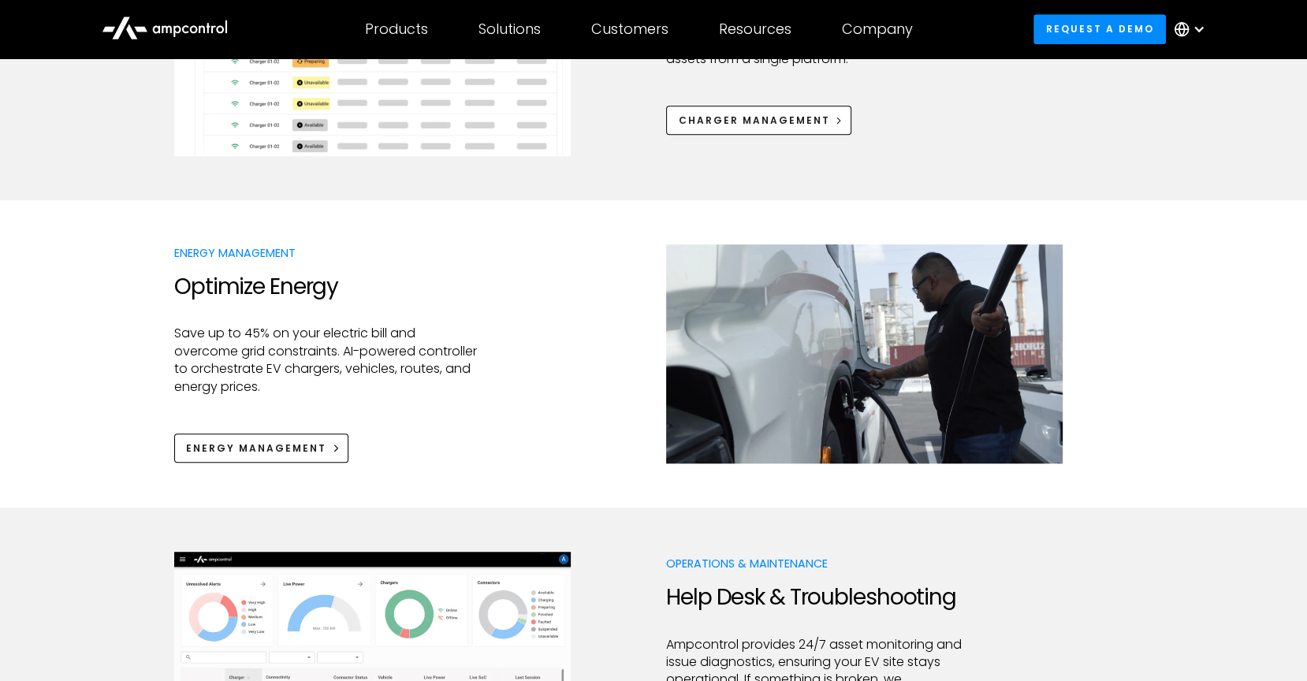
scroll to position [994, 0]
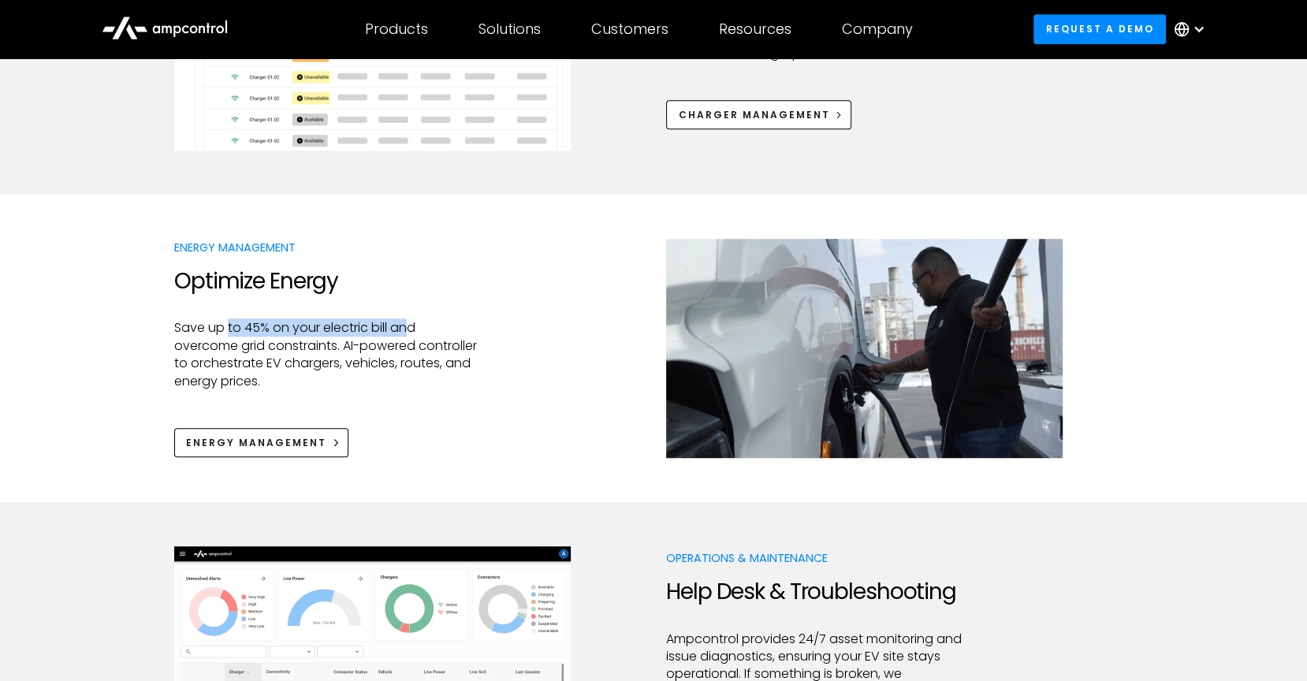
drag, startPoint x: 226, startPoint y: 335, endPoint x: 404, endPoint y: 326, distance: 178.4
click at [411, 325] on p "Save up to 45% on your electric bill and overcome grid constraints. AI-powered …" at bounding box center [325, 354] width 303 height 71
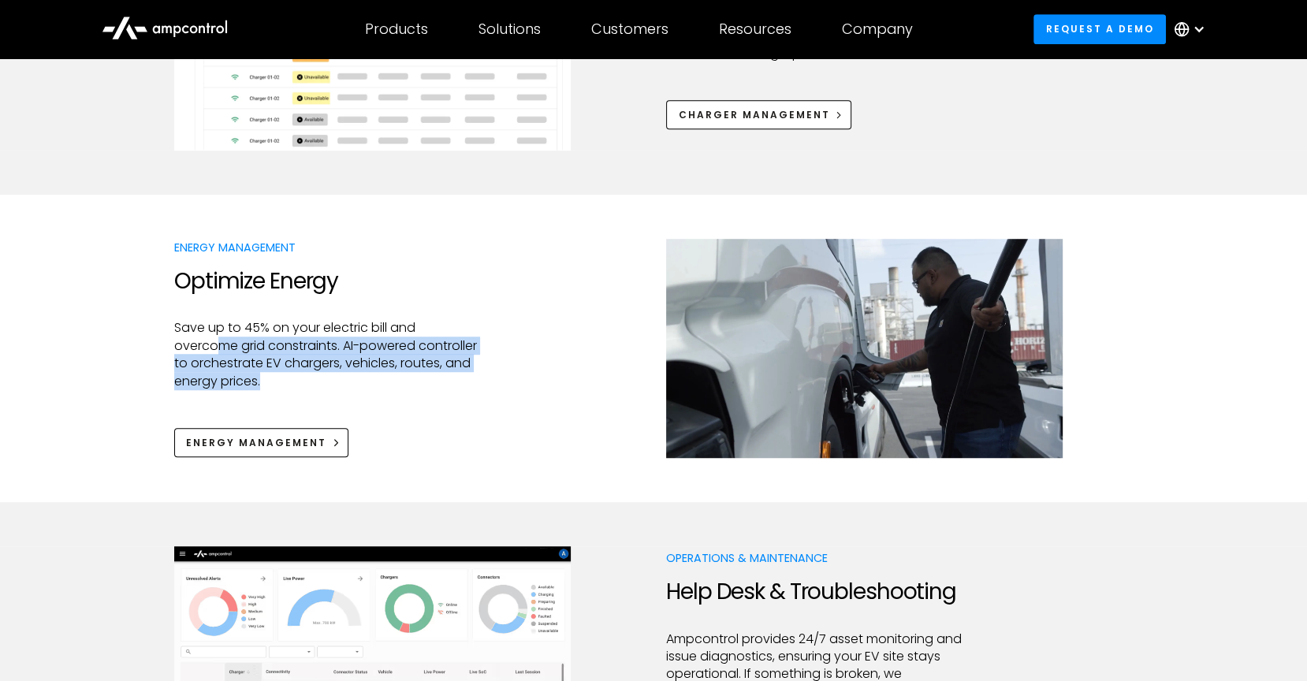
drag, startPoint x: 217, startPoint y: 341, endPoint x: 410, endPoint y: 387, distance: 198.4
click at [410, 387] on p "Save up to 45% on your electric bill and overcome grid constraints. AI-powered …" at bounding box center [325, 354] width 303 height 71
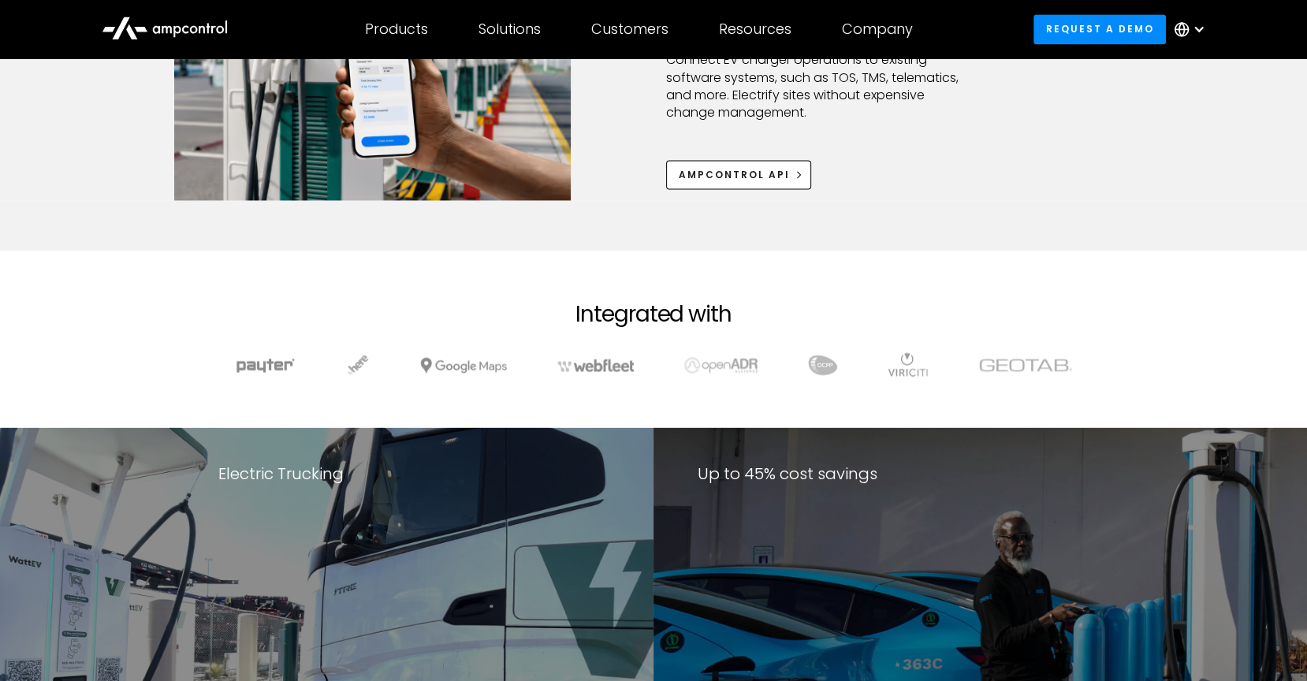
scroll to position [2291, 0]
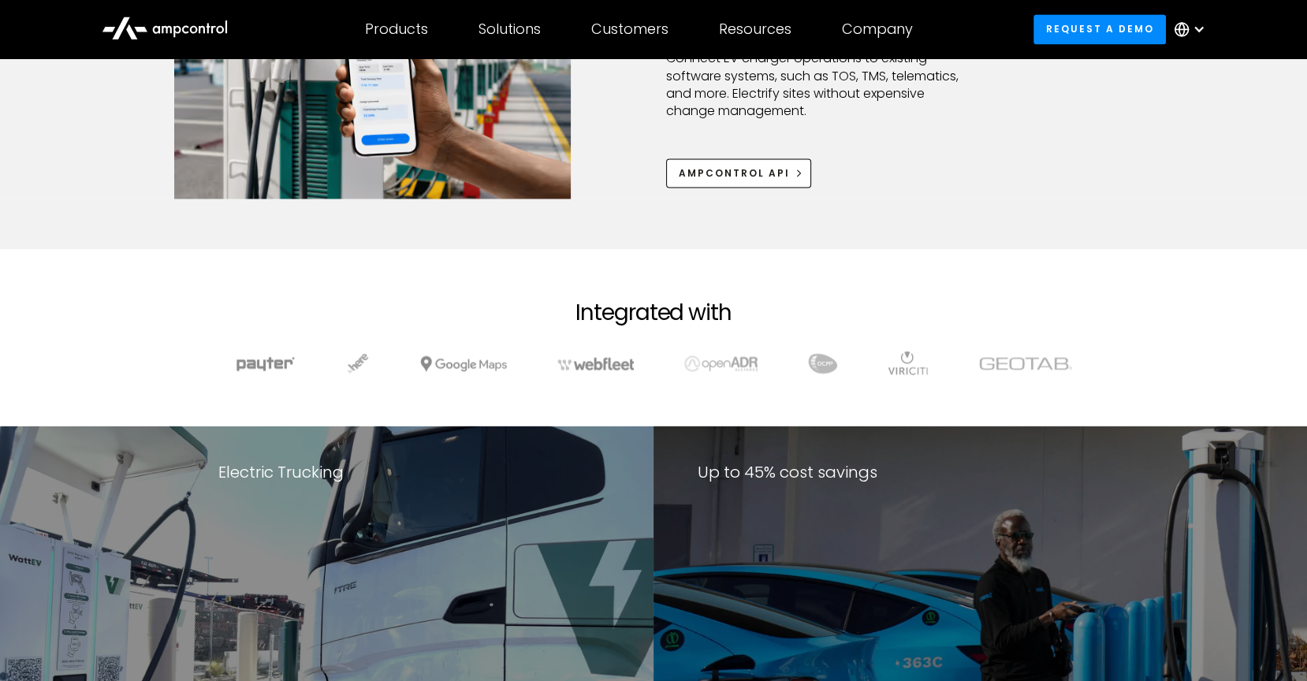
drag, startPoint x: 702, startPoint y: 359, endPoint x: 911, endPoint y: 0, distance: 415.7
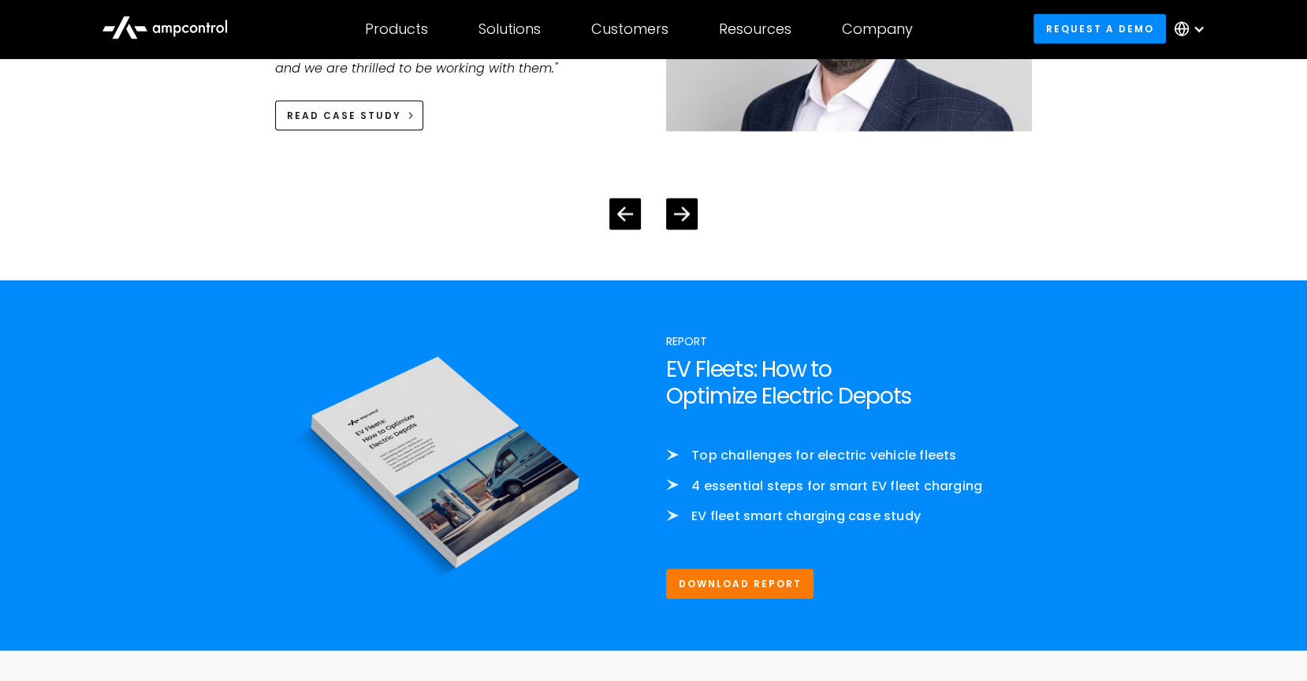
scroll to position [3384, 0]
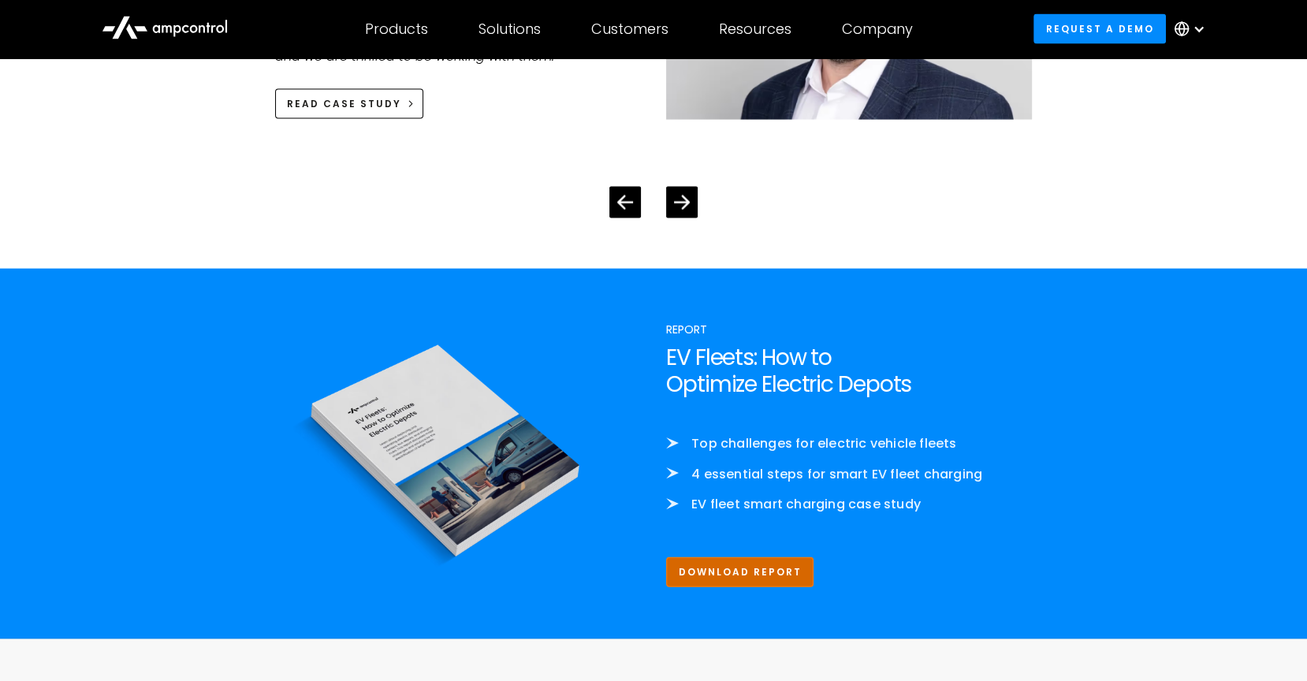
click at [710, 578] on link "Download Report" at bounding box center [739, 571] width 147 height 29
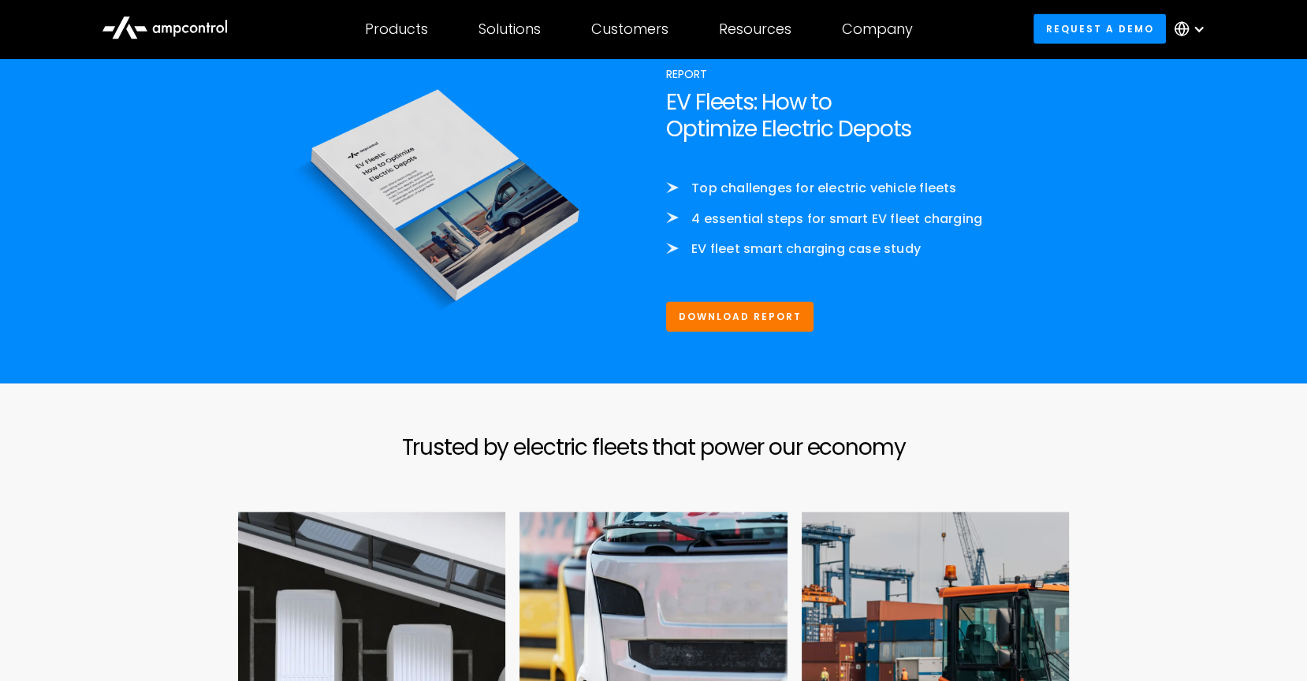
scroll to position [3880, 0]
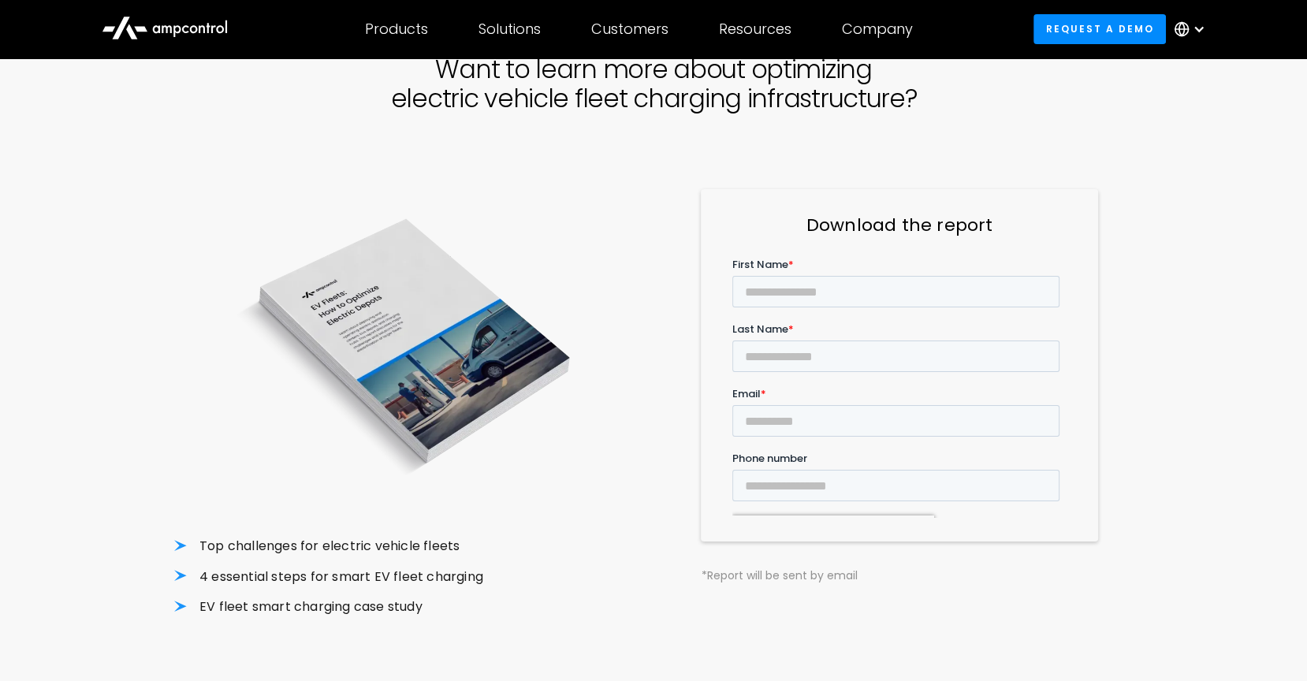
scroll to position [103, 0]
click at [776, 293] on input "First Name *" at bounding box center [895, 293] width 327 height 32
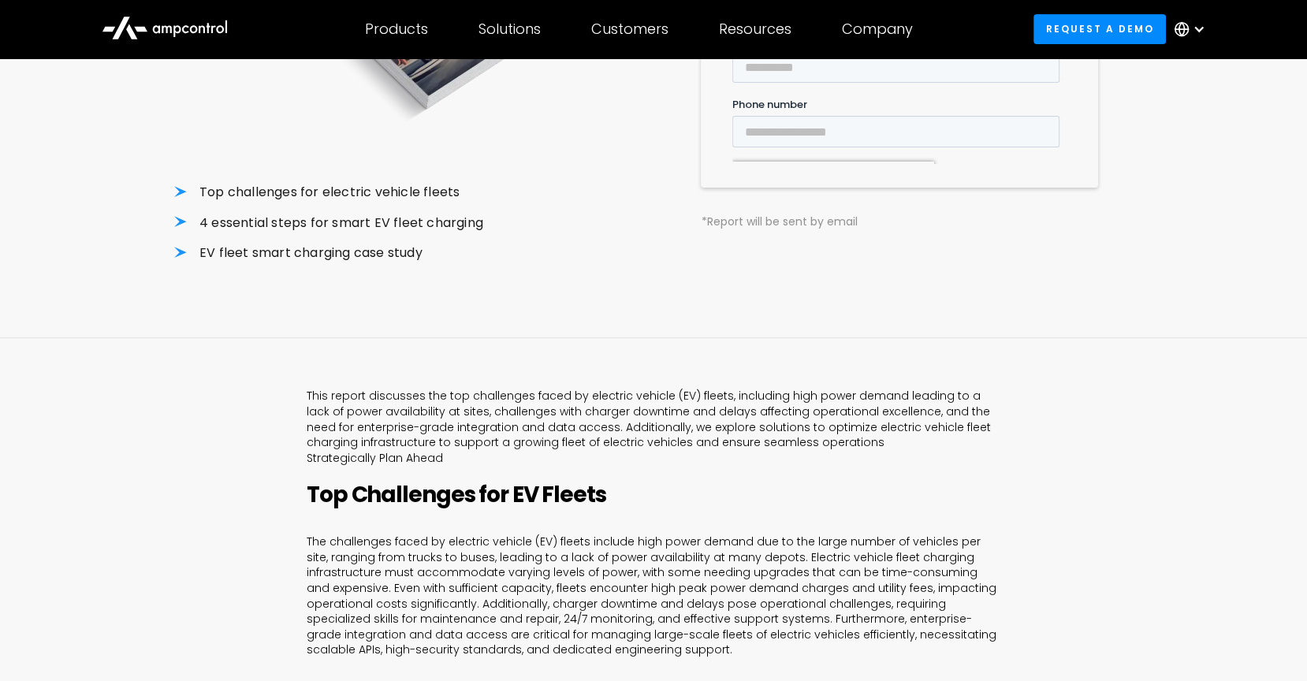
scroll to position [122, 0]
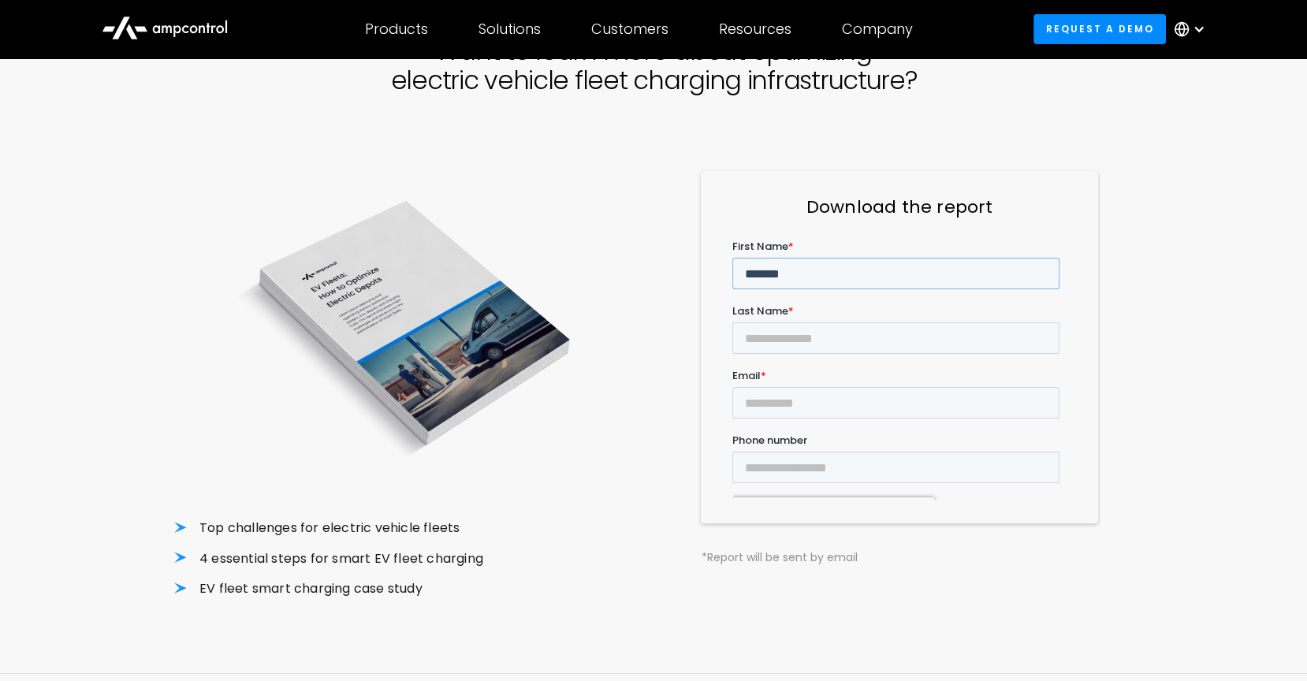
type input "*******"
type input "**********"
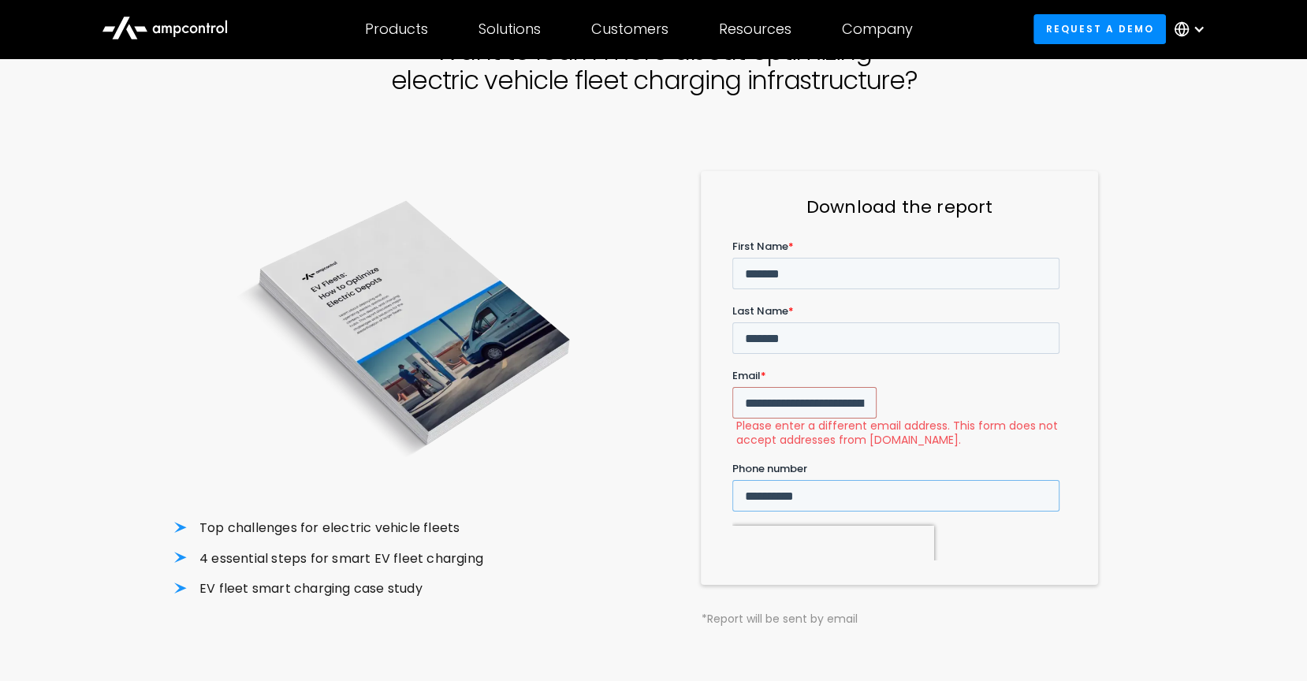
type input "**********"
click at [862, 419] on label "Please enter a different email address. This form does not accept addresses fro…" at bounding box center [900, 433] width 329 height 28
drag, startPoint x: 844, startPoint y: 339, endPoint x: 906, endPoint y: 398, distance: 85.3
click at [844, 387] on input "**********" at bounding box center [804, 403] width 144 height 32
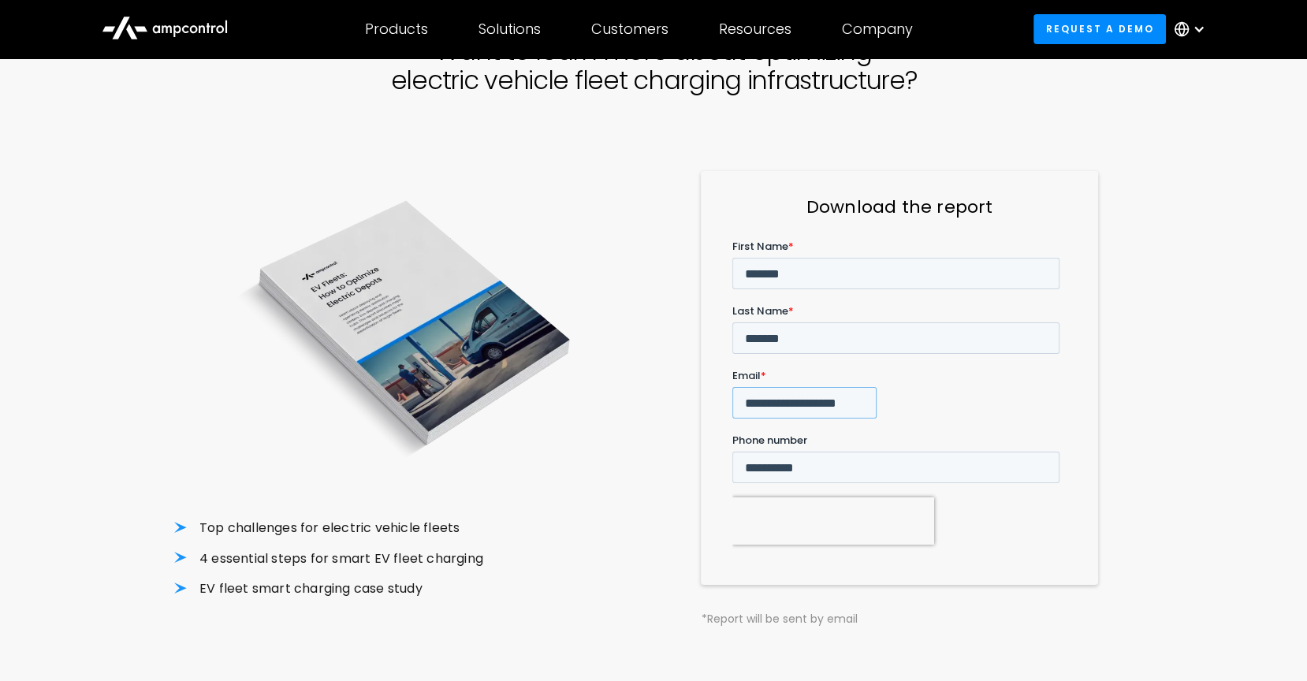
scroll to position [0, 2]
type input "**********"
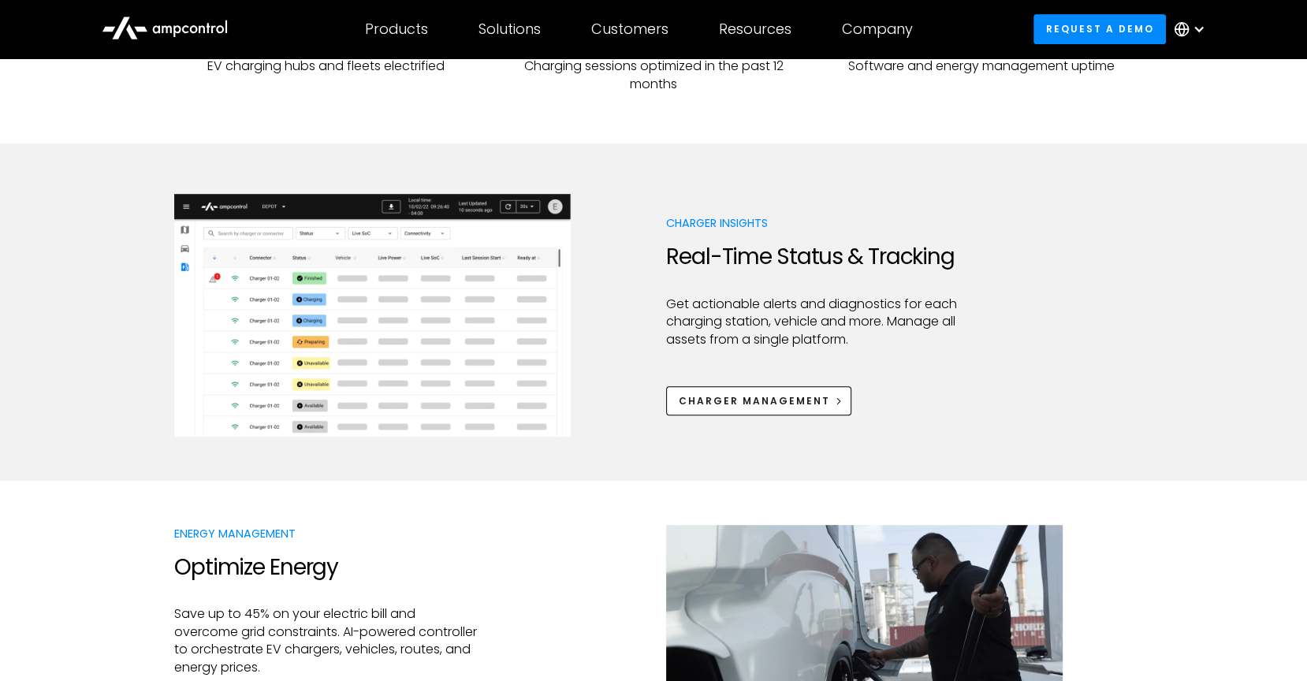
scroll to position [713, 0]
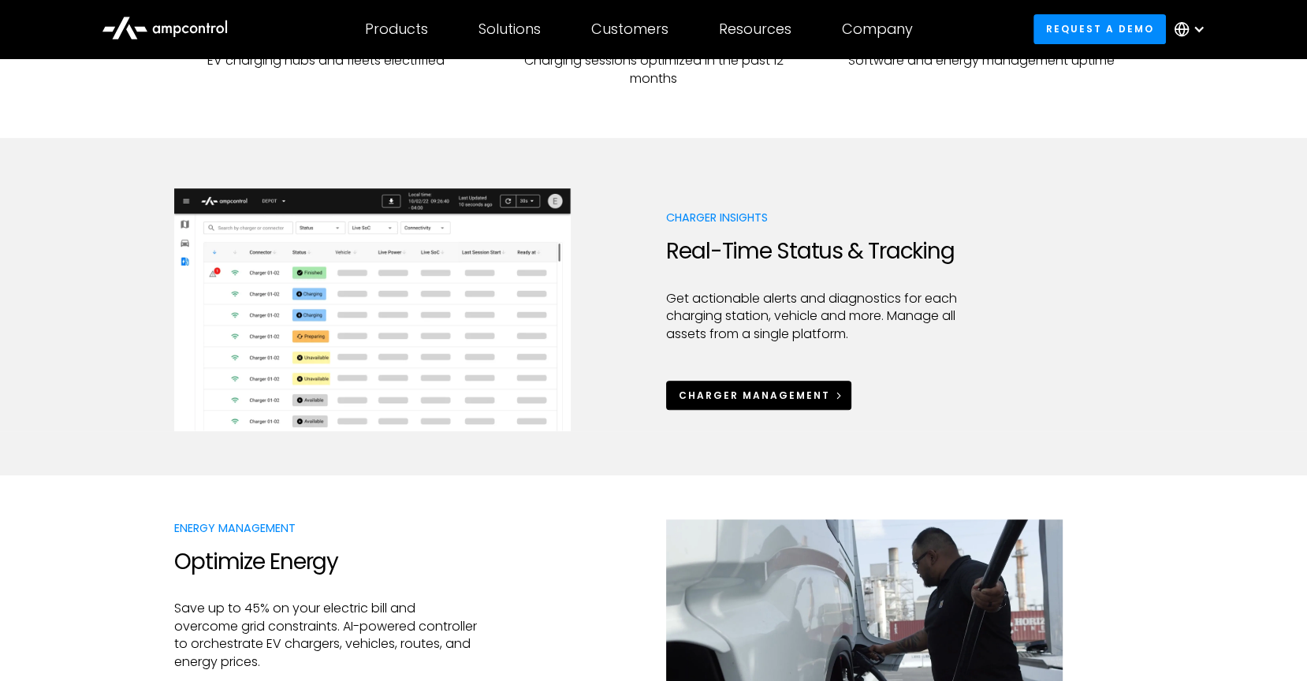
click at [684, 391] on div "Charger Management" at bounding box center [753, 396] width 151 height 14
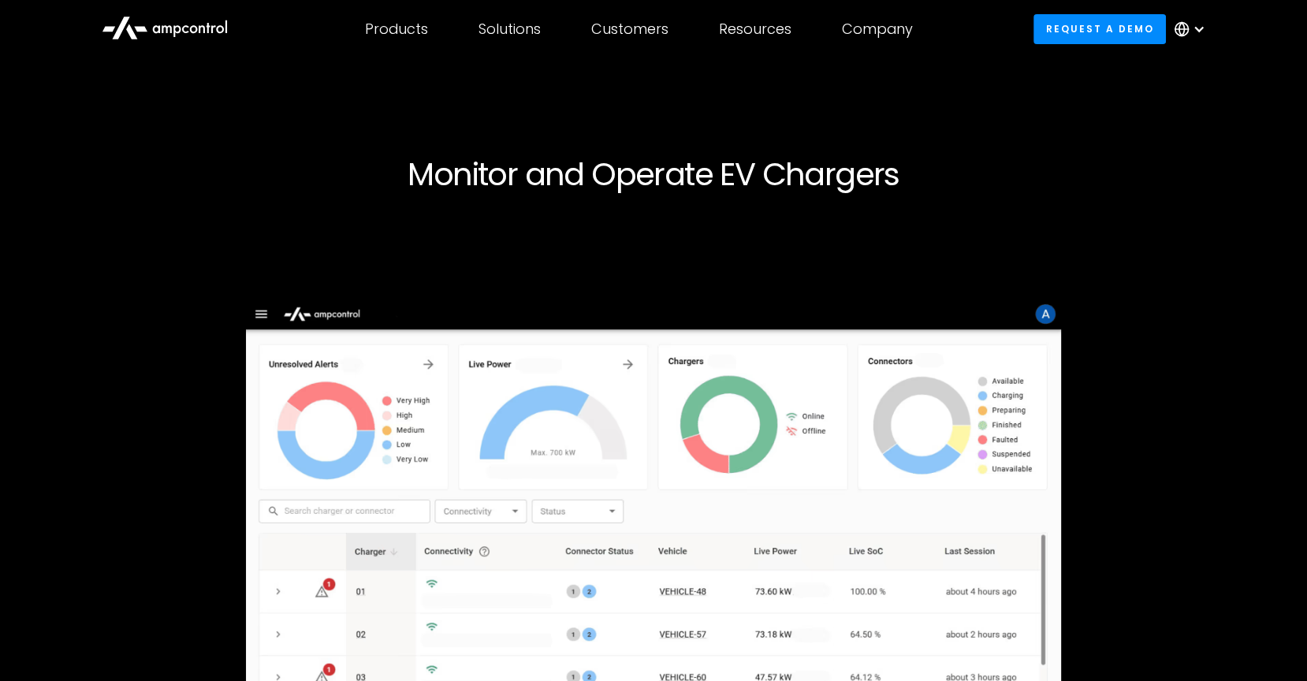
scroll to position [233, 0]
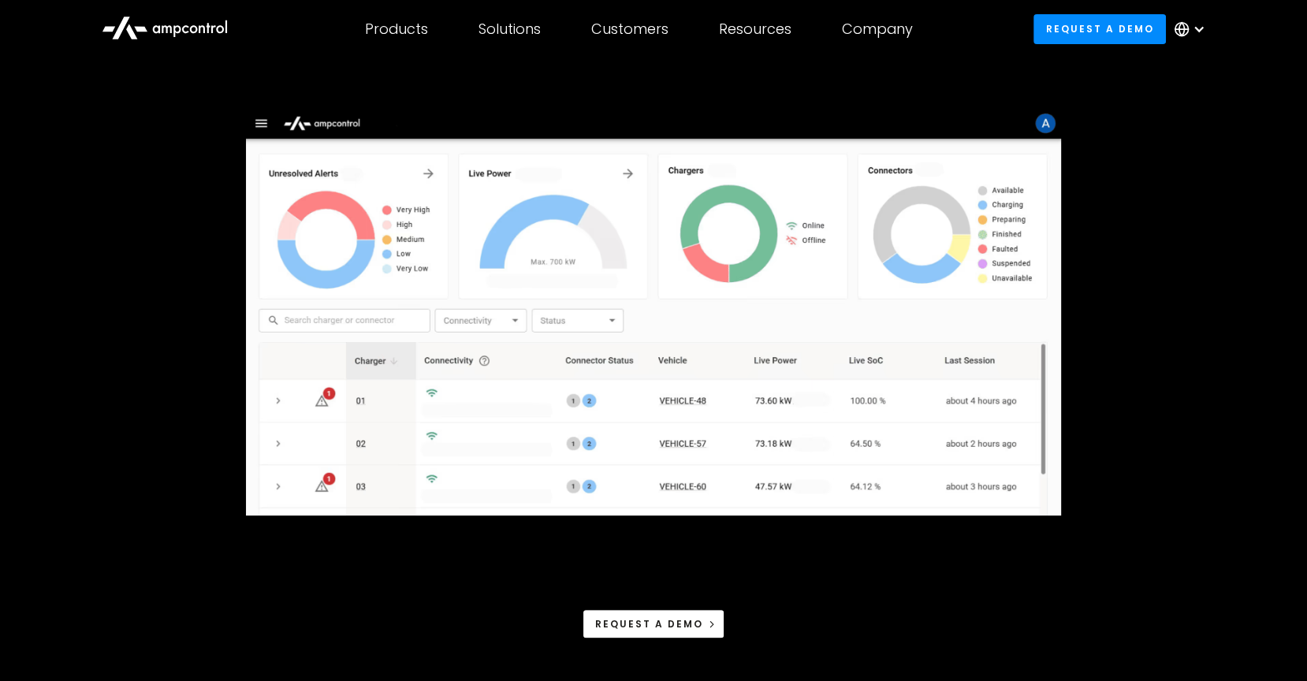
click at [1122, 430] on div "Request a demo" at bounding box center [653, 339] width 958 height 598
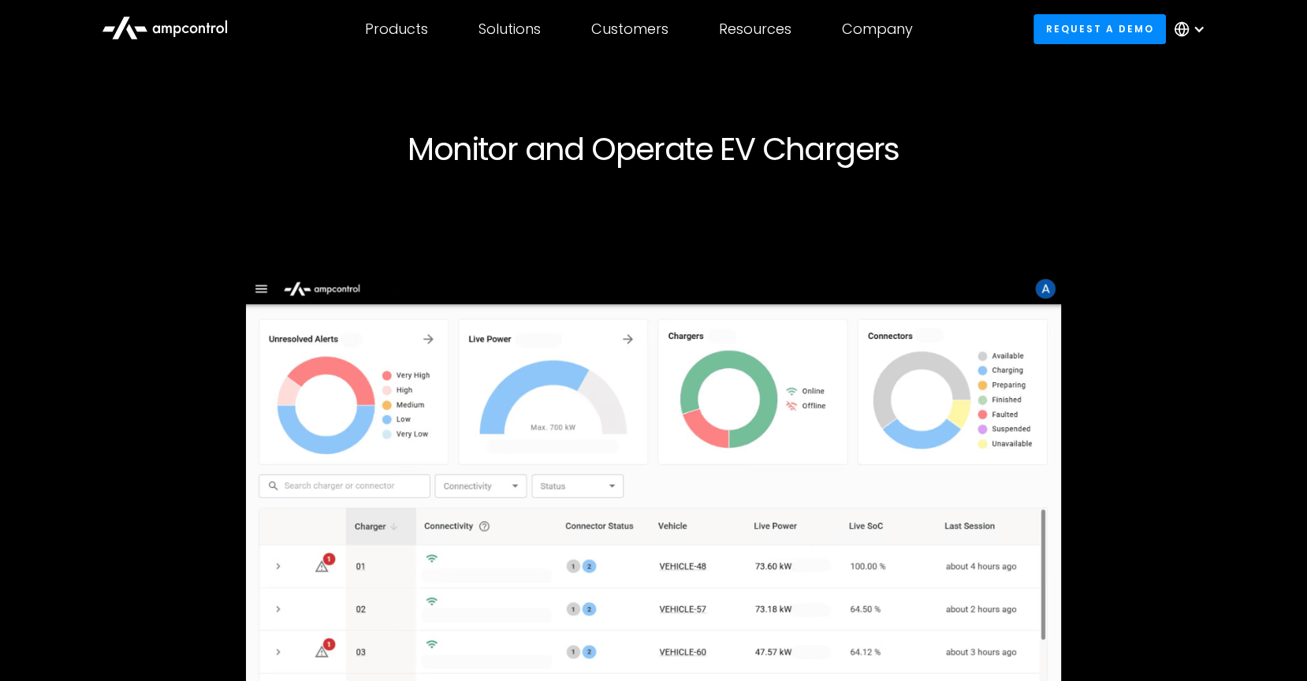
scroll to position [0, 0]
